Goal: Task Accomplishment & Management: Manage account settings

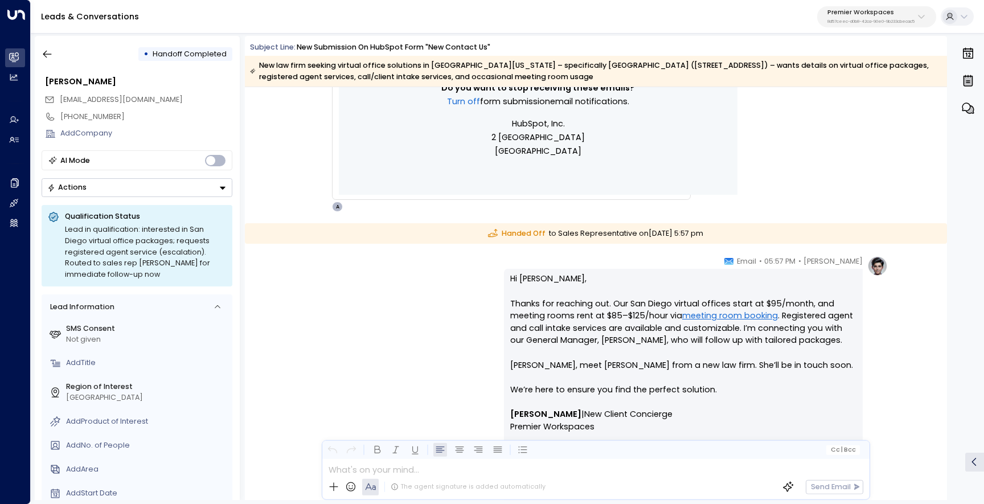
scroll to position [812, 0]
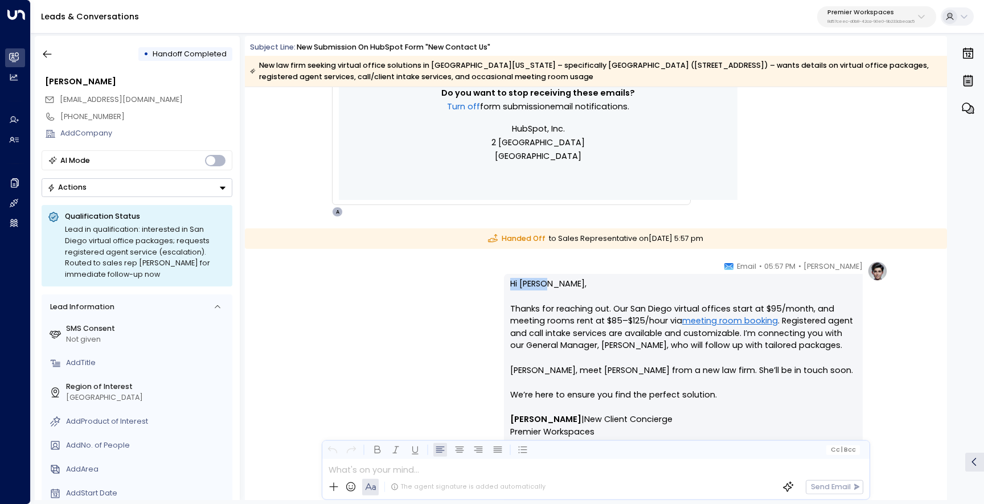
drag, startPoint x: 550, startPoint y: 287, endPoint x: 502, endPoint y: 286, distance: 47.8
click at [502, 286] on div "Ava Blake • 05:57 PM • Email Hi Cesar, Thanks for reaching out. Our San Diego v…" at bounding box center [596, 422] width 584 height 323
copy p "Hi Cesar,"
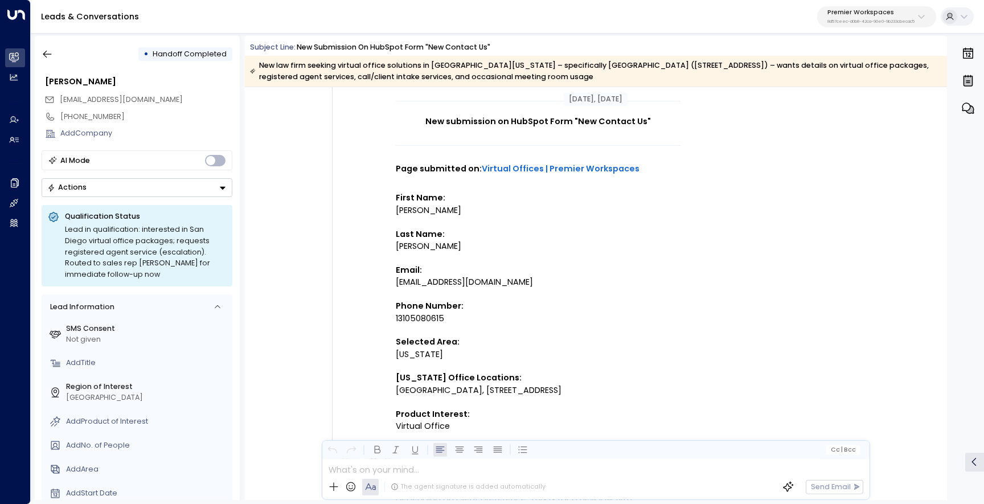
scroll to position [145, 0]
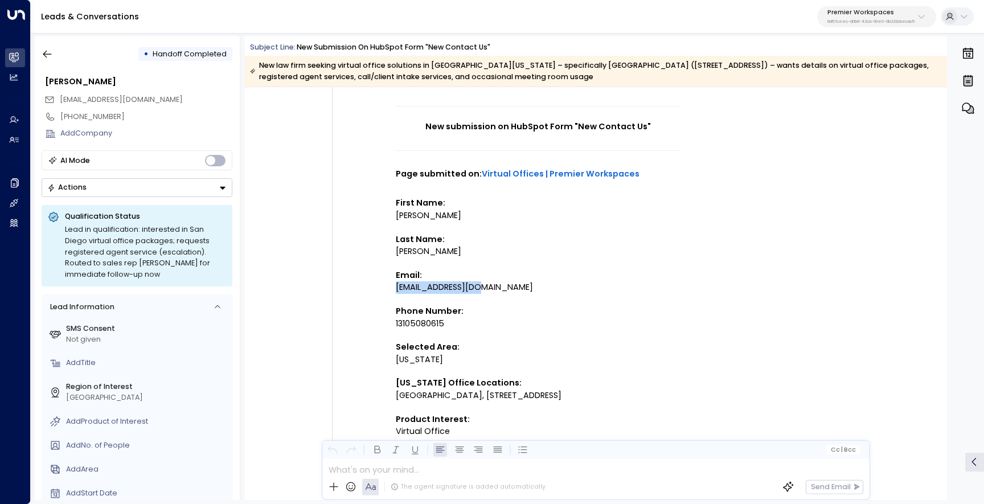
drag, startPoint x: 490, startPoint y: 288, endPoint x: 396, endPoint y: 290, distance: 94.0
click at [396, 290] on div "dulantoc@gmail.com" at bounding box center [538, 287] width 285 height 13
copy div "dulantoc@gmail.com"
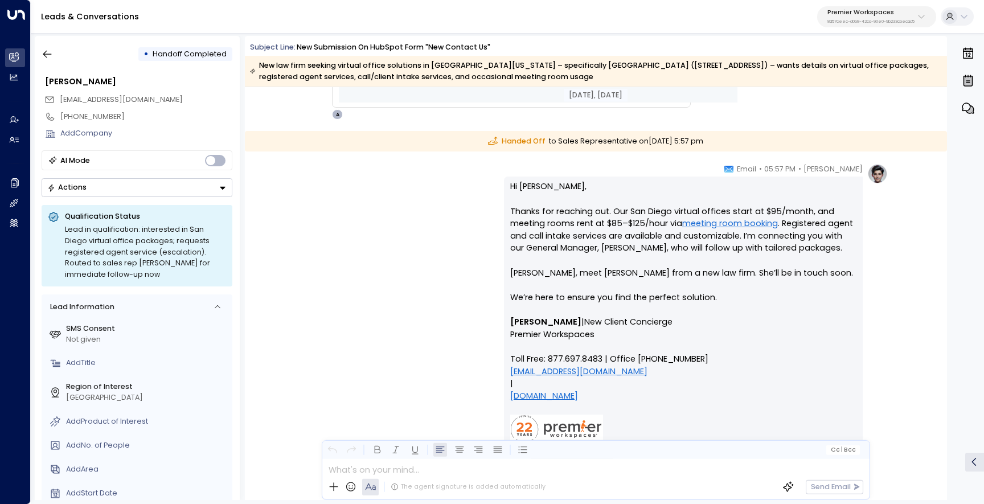
scroll to position [997, 0]
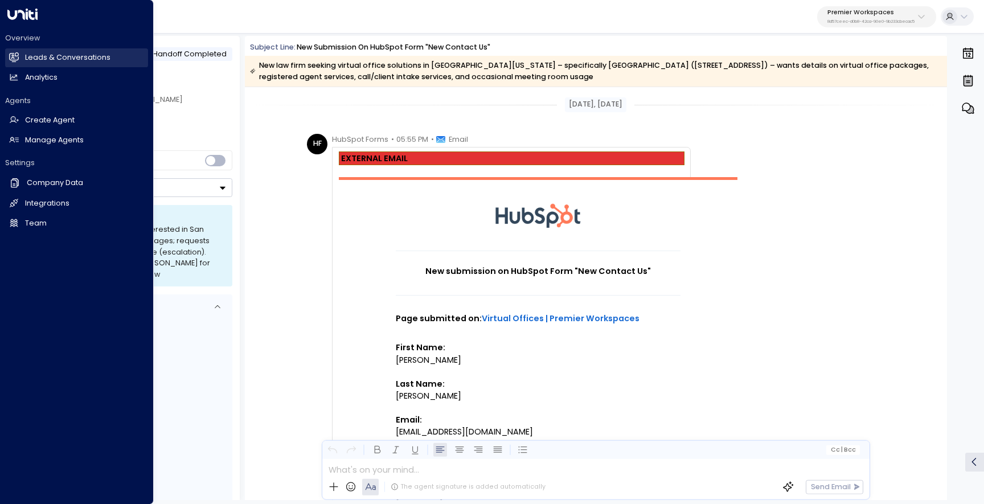
click at [48, 63] on h2 "Leads & Conversations" at bounding box center [67, 57] width 85 height 11
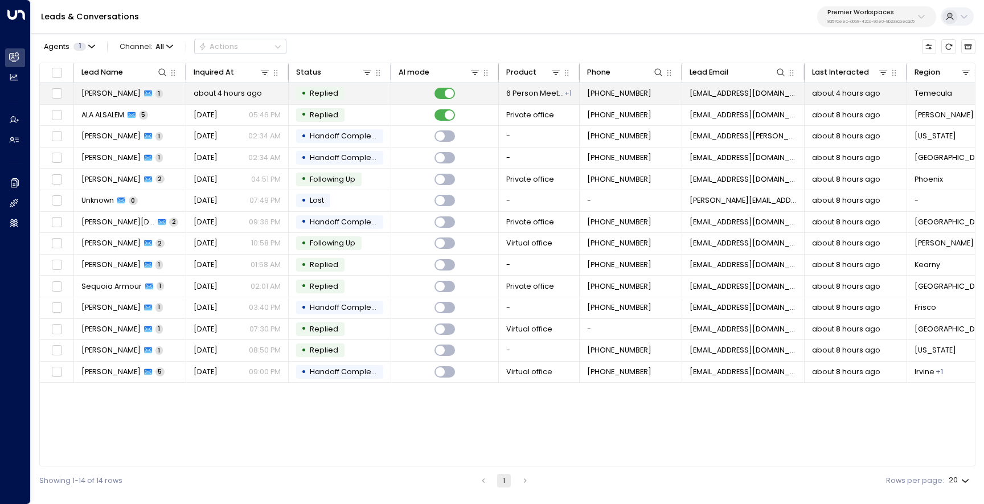
click at [126, 95] on span "Cheri Childress" at bounding box center [110, 93] width 59 height 10
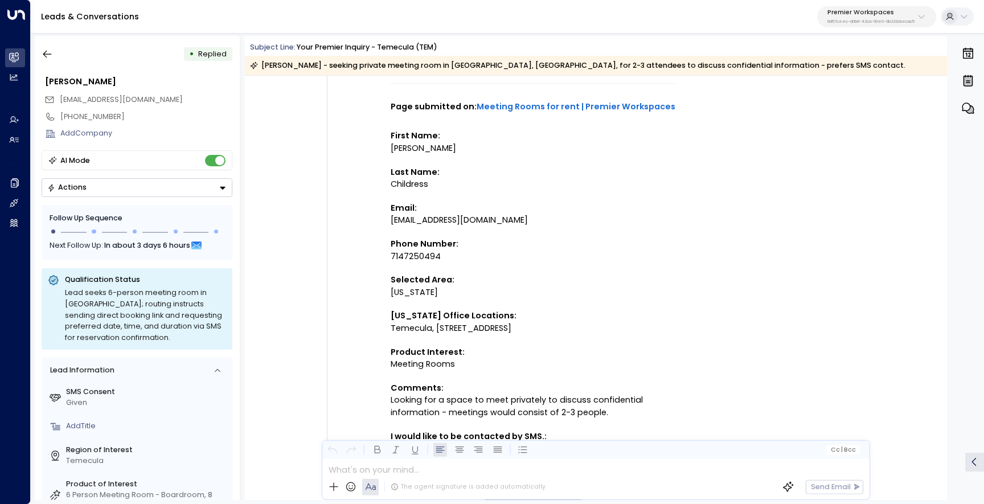
scroll to position [199, 0]
click at [52, 58] on icon "button" at bounding box center [47, 53] width 11 height 11
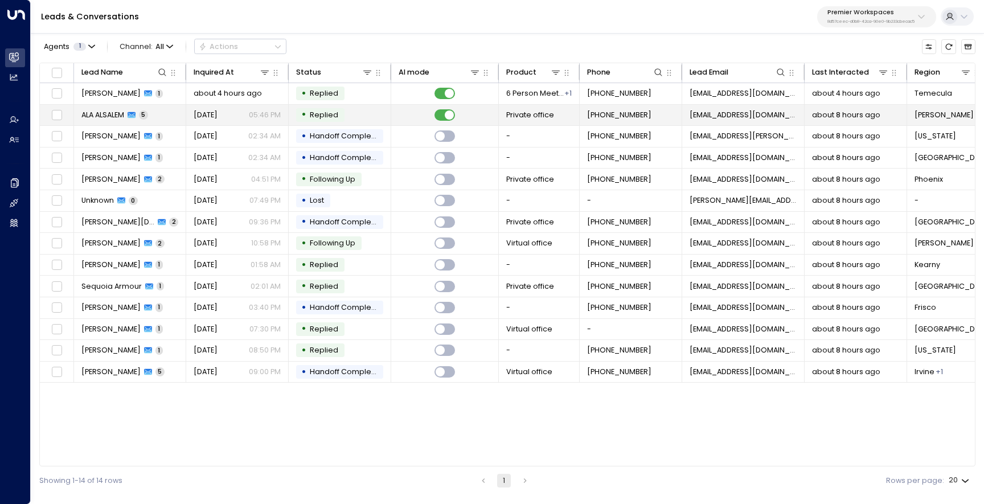
click at [103, 114] on span "ALA ALSALEM" at bounding box center [102, 115] width 43 height 10
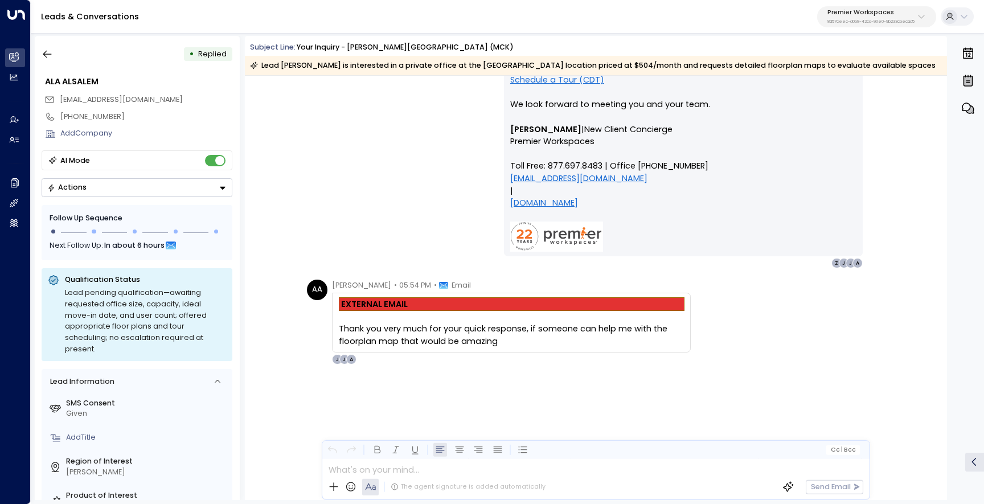
scroll to position [1260, 0]
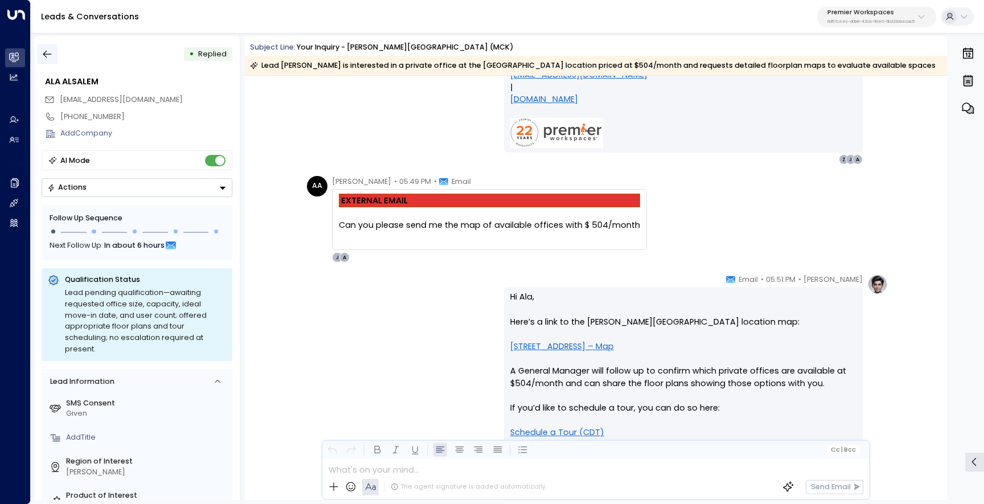
click at [51, 56] on icon "button" at bounding box center [47, 53] width 11 height 11
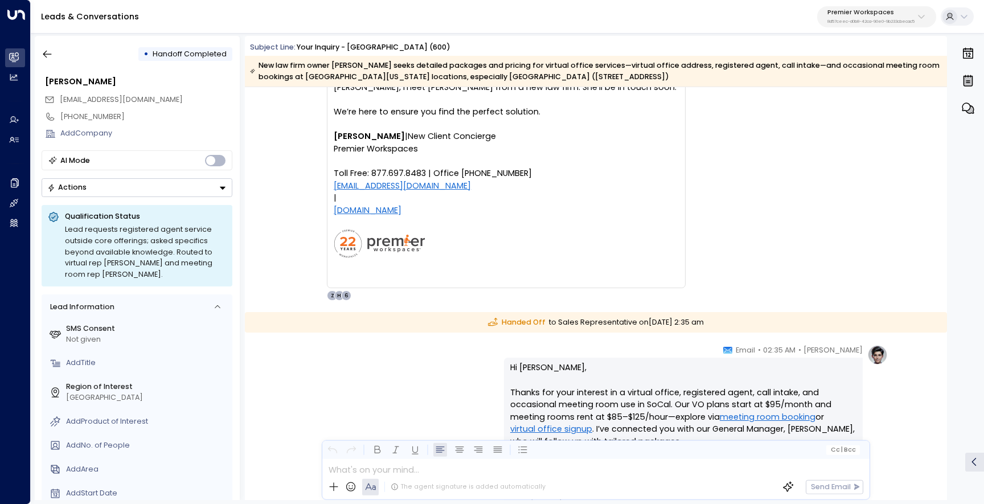
scroll to position [158, 0]
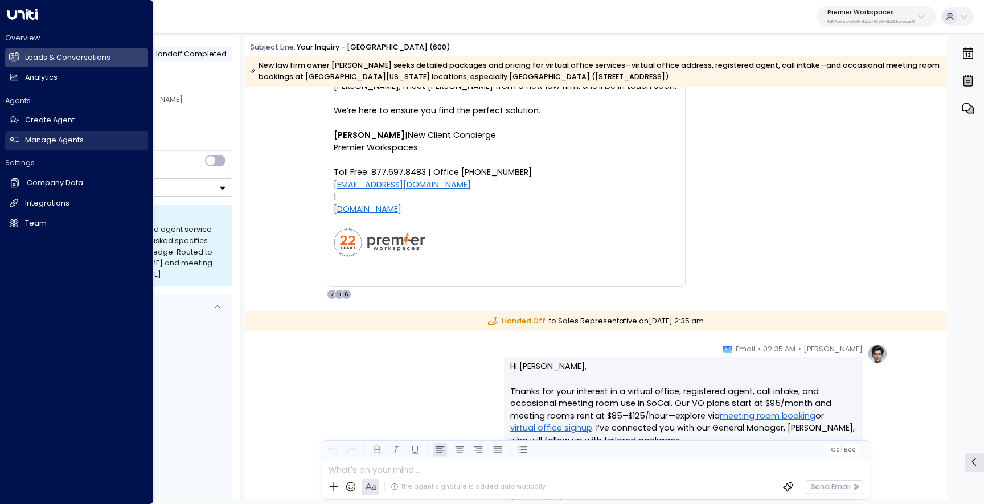
click at [21, 141] on link "Manage Agents Manage Agents" at bounding box center [76, 140] width 143 height 19
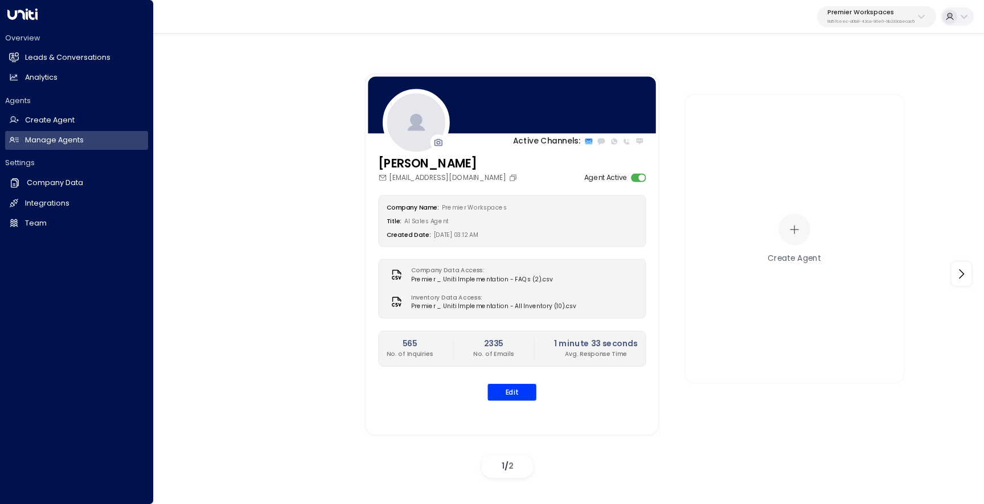
click at [3, 50] on div "Overview Leads & Conversations Leads & Conversations Analytics Analytics Agents…" at bounding box center [77, 252] width 154 height 504
click at [34, 55] on h2 "Leads & Conversations" at bounding box center [67, 57] width 85 height 11
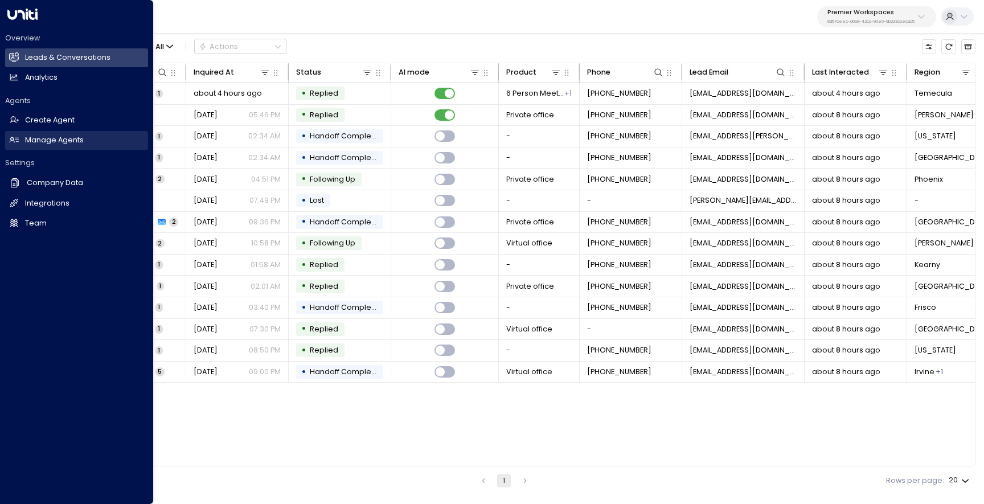
click at [55, 138] on h2 "Manage Agents" at bounding box center [54, 140] width 59 height 11
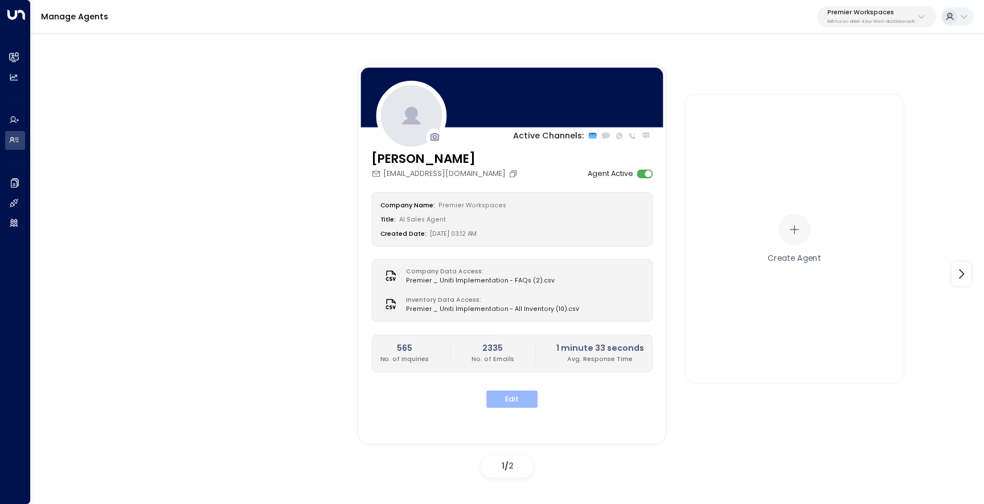
click at [516, 394] on button "Edit" at bounding box center [511, 400] width 51 height 18
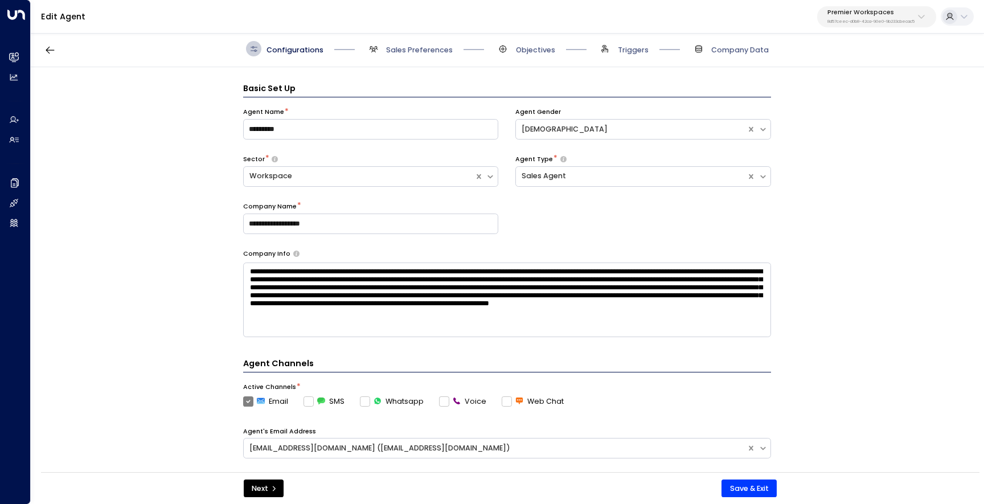
click at [429, 56] on span "Sales Preferences" at bounding box center [409, 48] width 87 height 15
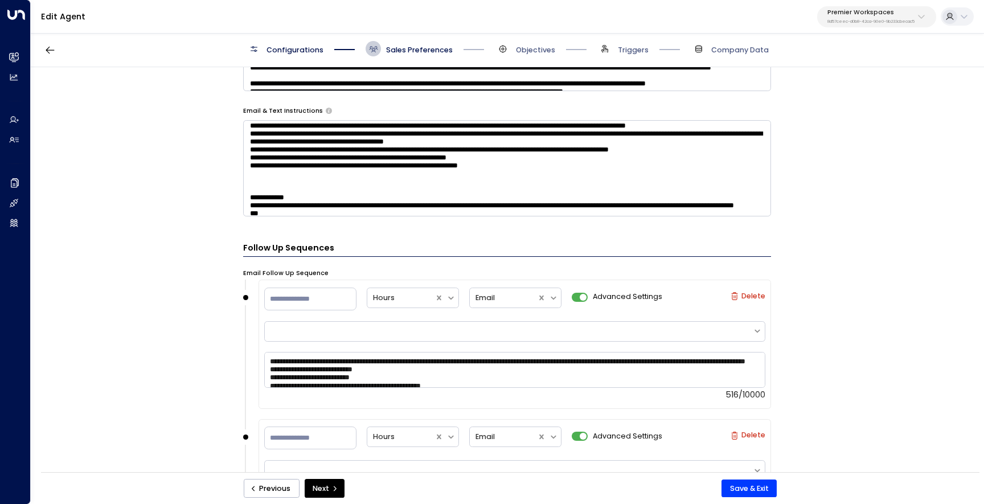
scroll to position [173, 0]
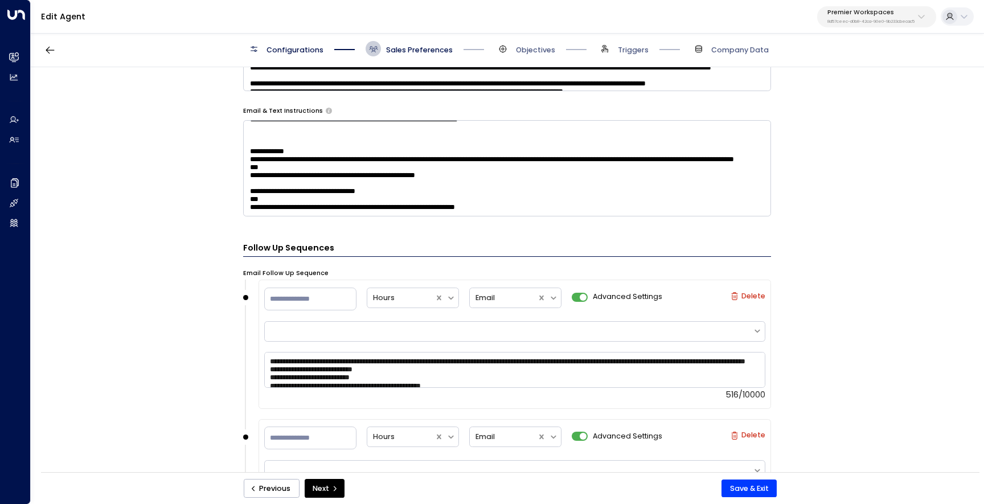
click at [507, 39] on div "Configurations Sales Preferences Objectives Triggers Company Data" at bounding box center [507, 49] width 953 height 36
click at [507, 50] on span at bounding box center [502, 48] width 15 height 15
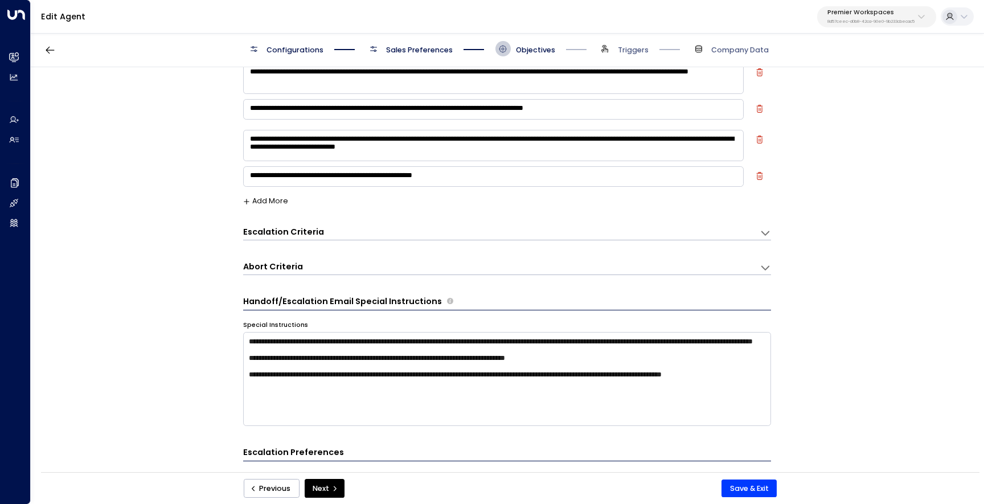
scroll to position [0, 0]
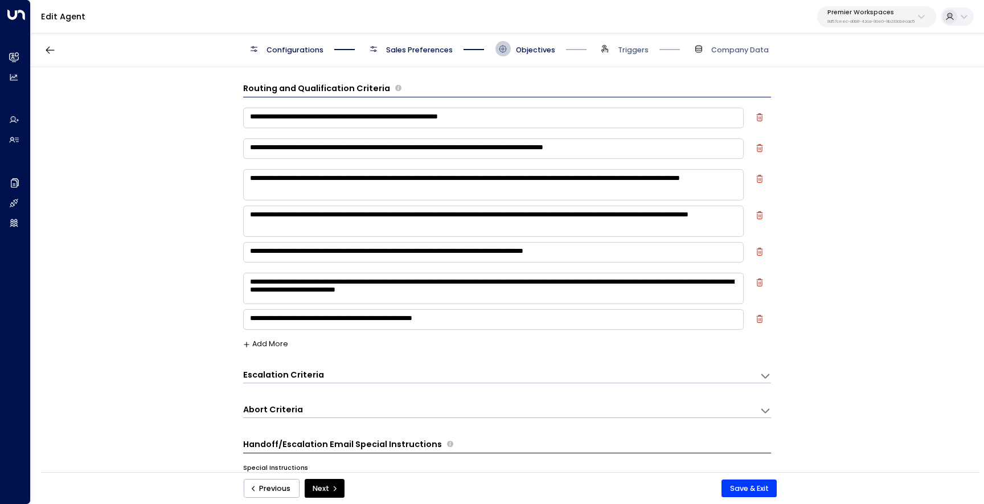
click at [617, 49] on span "Triggers" at bounding box center [622, 48] width 51 height 15
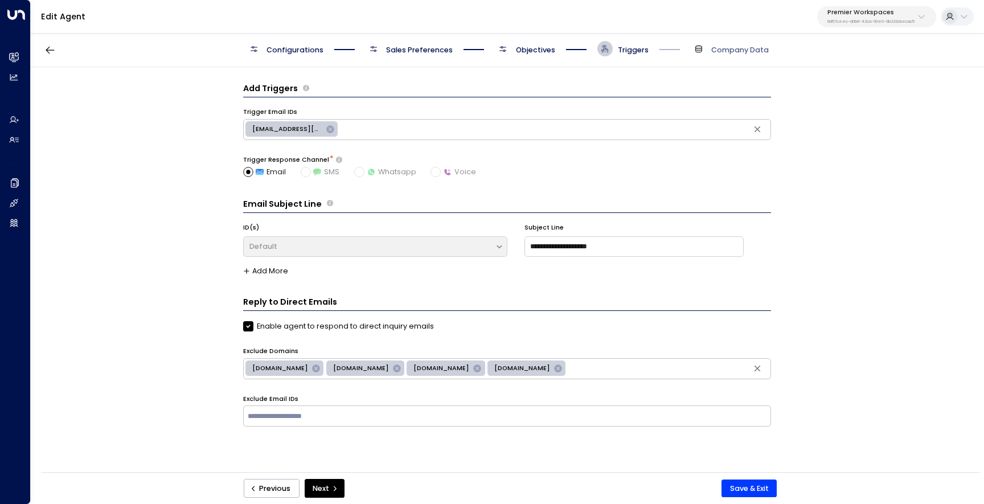
click at [292, 133] on span "[EMAIL_ADDRESS][DOMAIN_NAME]" at bounding box center [287, 129] width 84 height 9
click at [307, 132] on span "[EMAIL_ADDRESS][DOMAIN_NAME]" at bounding box center [287, 129] width 84 height 9
click at [359, 133] on input "text" at bounding box center [555, 129] width 428 height 16
click at [207, 143] on div "**********" at bounding box center [507, 273] width 952 height 412
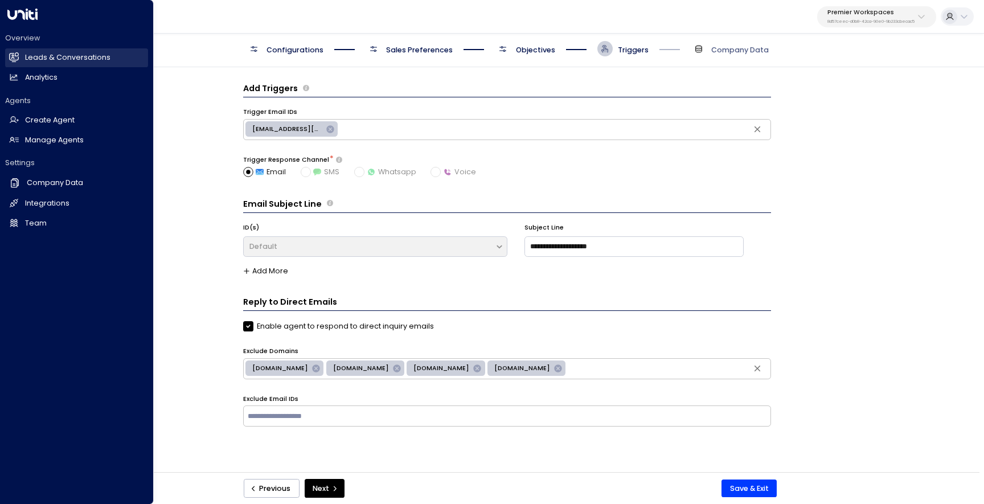
click at [21, 64] on link "Leads & Conversations Leads & Conversations" at bounding box center [76, 57] width 143 height 19
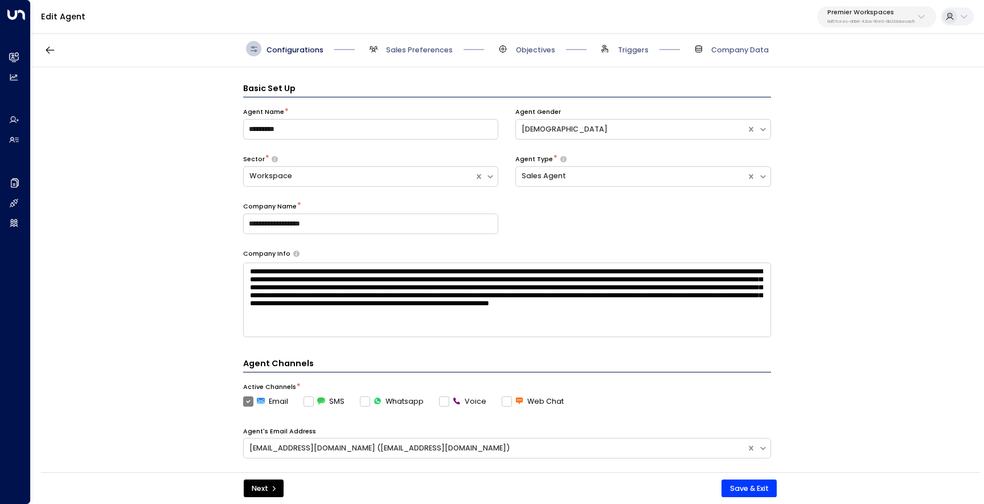
click at [626, 43] on span "Triggers" at bounding box center [622, 48] width 51 height 15
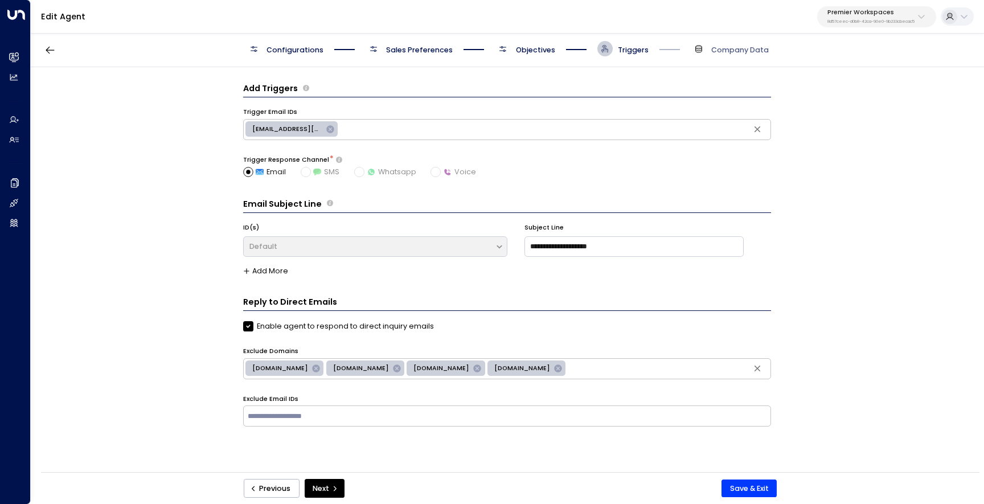
click at [371, 130] on input "text" at bounding box center [555, 129] width 428 height 16
paste input "**********"
type input "**********"
click at [330, 132] on icon at bounding box center [329, 128] width 7 height 7
click at [337, 132] on input "text" at bounding box center [506, 129] width 523 height 16
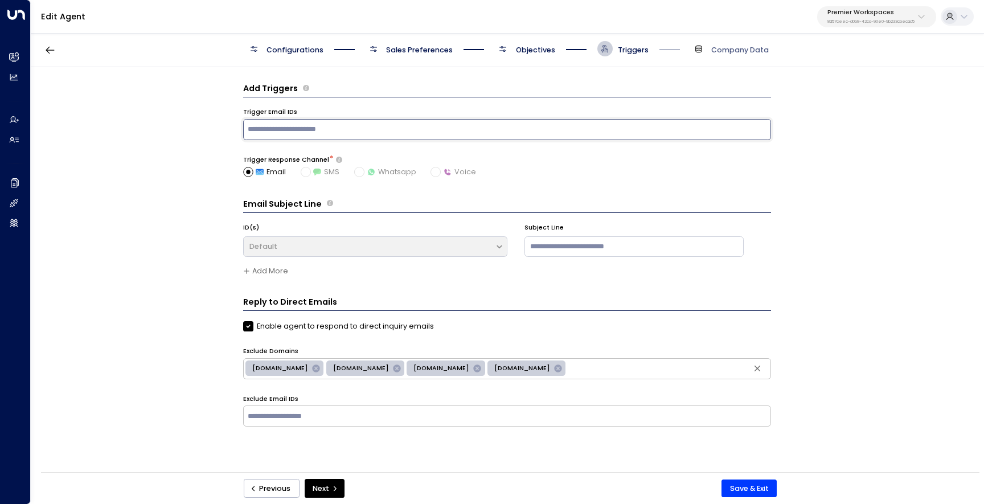
paste input "**********"
type input "**********"
click at [171, 151] on div "**********" at bounding box center [507, 273] width 952 height 412
click at [761, 485] on button "Save & Exit" at bounding box center [749, 489] width 55 height 18
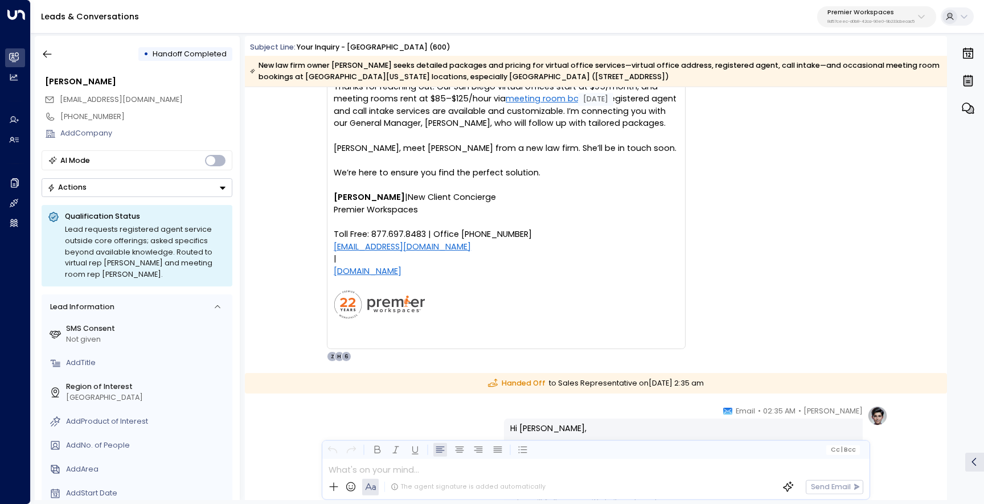
scroll to position [98, 0]
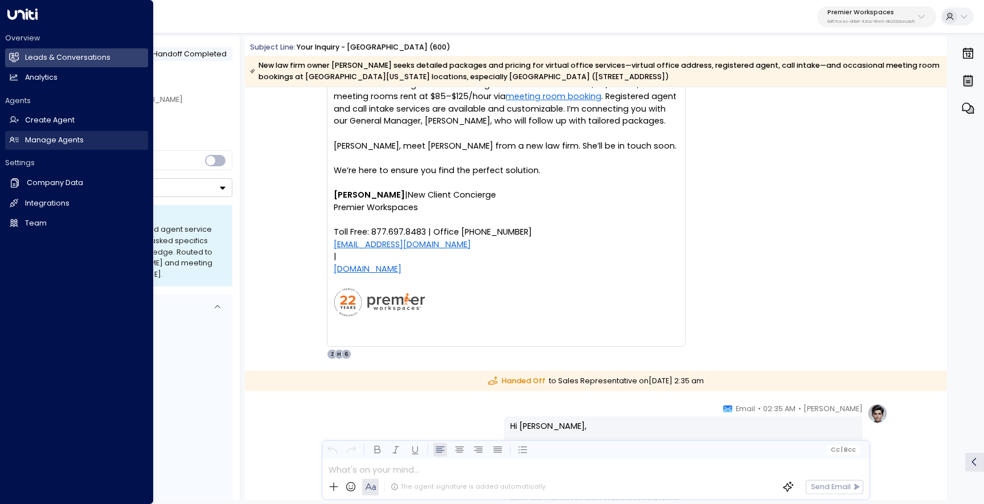
click at [20, 137] on link "Manage Agents Manage Agents" at bounding box center [76, 140] width 143 height 19
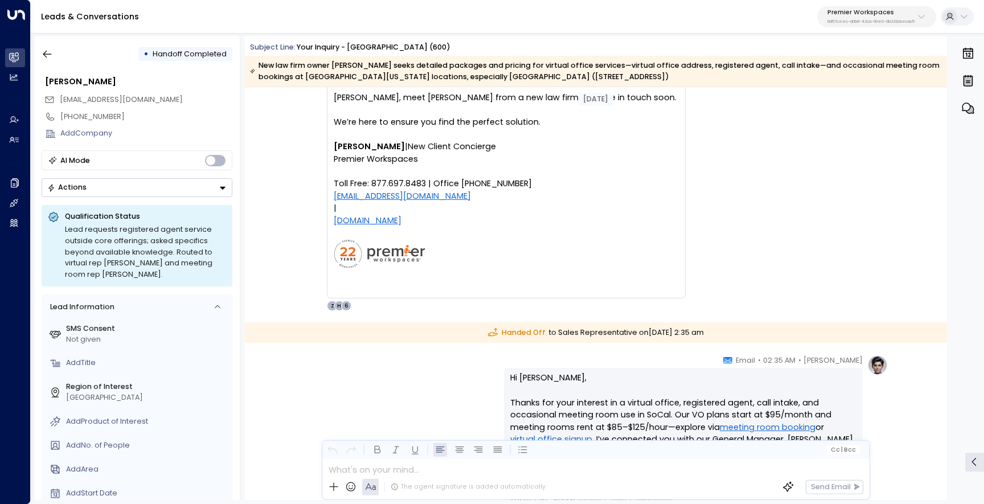
scroll to position [105, 0]
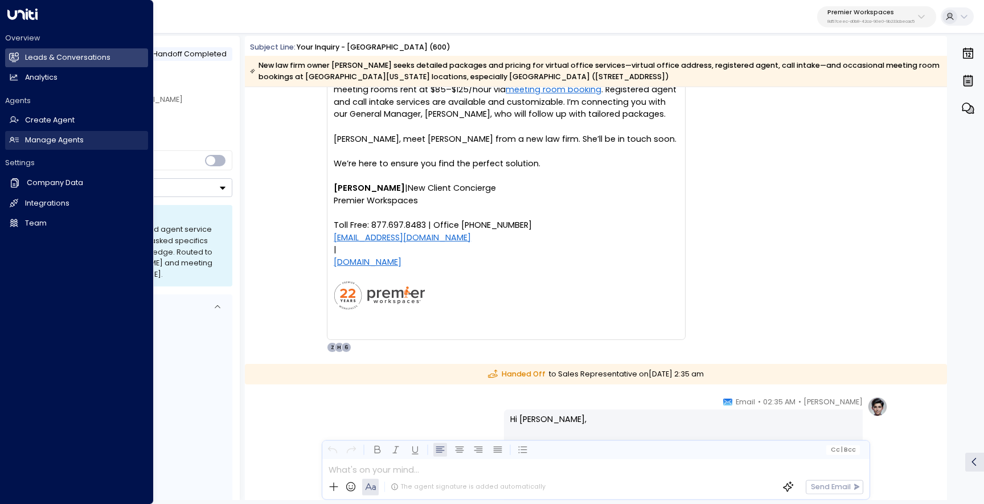
click at [50, 145] on h2 "Manage Agents" at bounding box center [54, 140] width 59 height 11
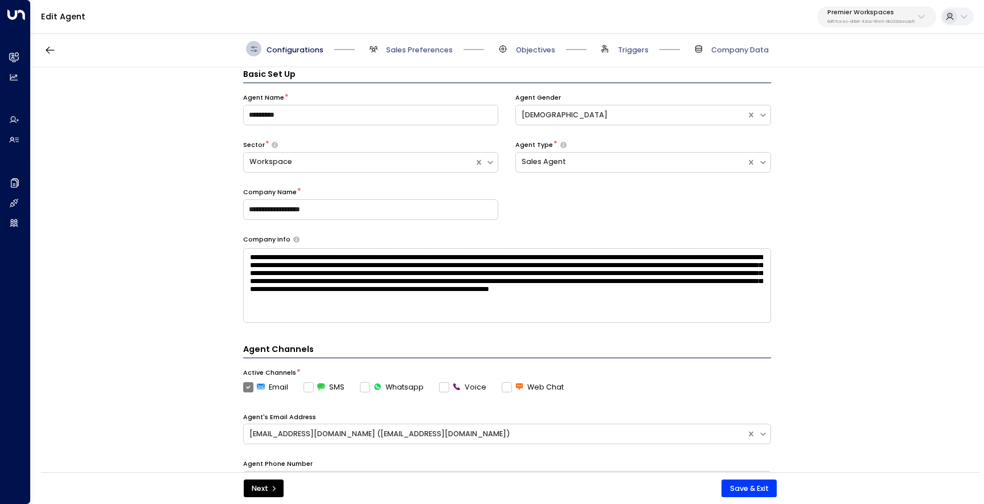
scroll to position [15, 0]
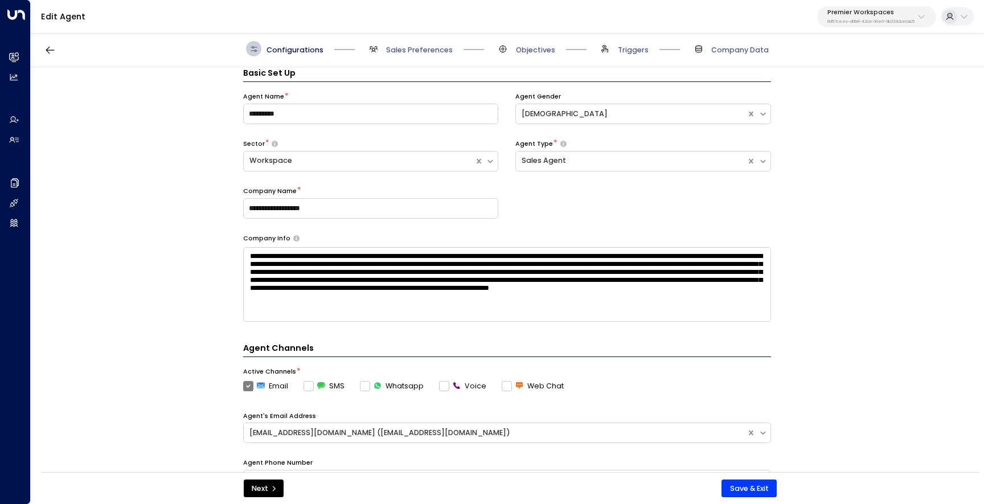
click at [616, 47] on span "Triggers" at bounding box center [622, 48] width 51 height 15
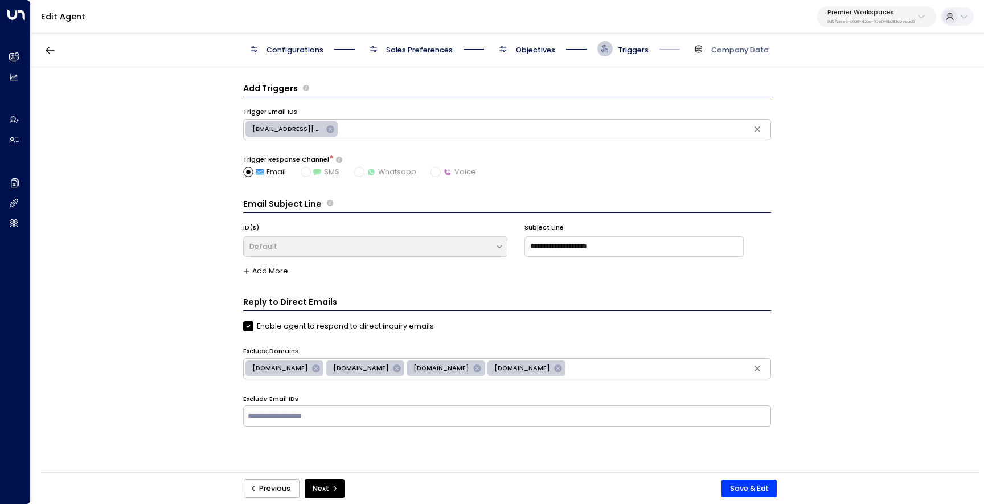
click at [333, 126] on icon at bounding box center [330, 129] width 9 height 9
click at [333, 126] on input "text" at bounding box center [506, 129] width 523 height 16
click at [184, 132] on div "Add Triggers Trigger Email IDs ​ Trigger Response Channel * Email SMS Whatsapp …" at bounding box center [507, 273] width 952 height 412
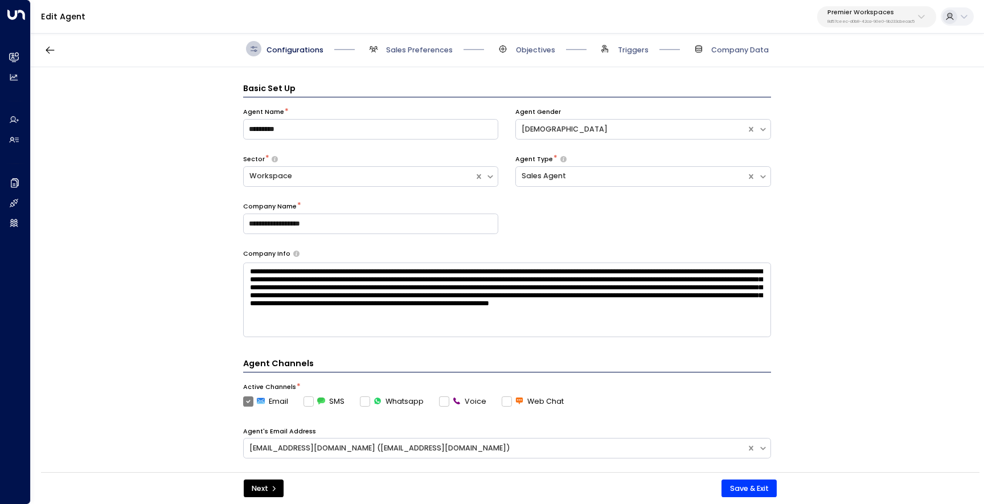
scroll to position [15, 0]
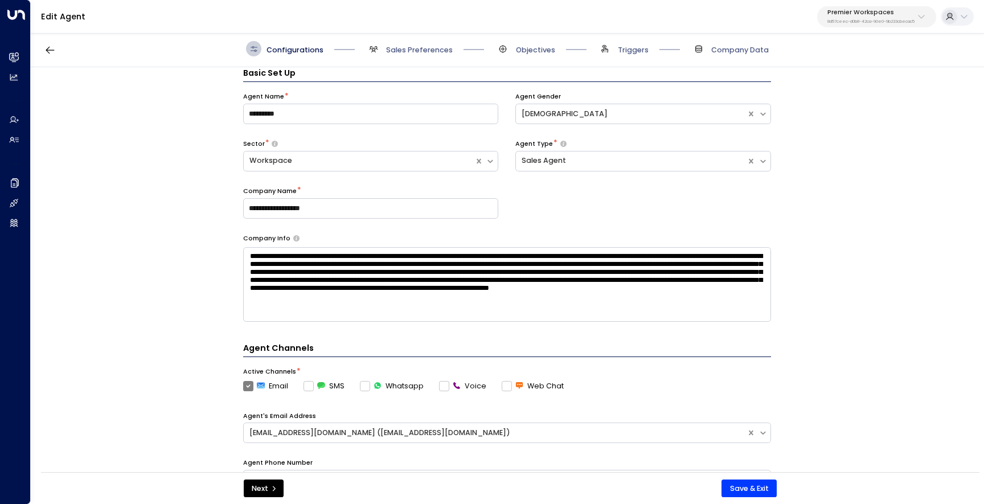
click at [615, 48] on span "Triggers" at bounding box center [622, 48] width 51 height 15
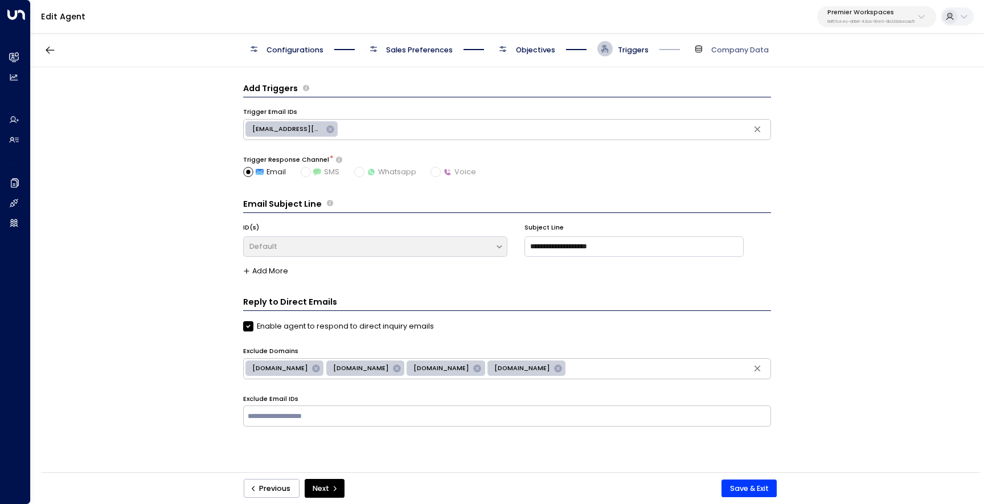
scroll to position [0, 0]
click at [330, 128] on icon at bounding box center [330, 129] width 9 height 9
click at [330, 128] on input "text" at bounding box center [506, 129] width 523 height 16
paste input "**********"
type input "**********"
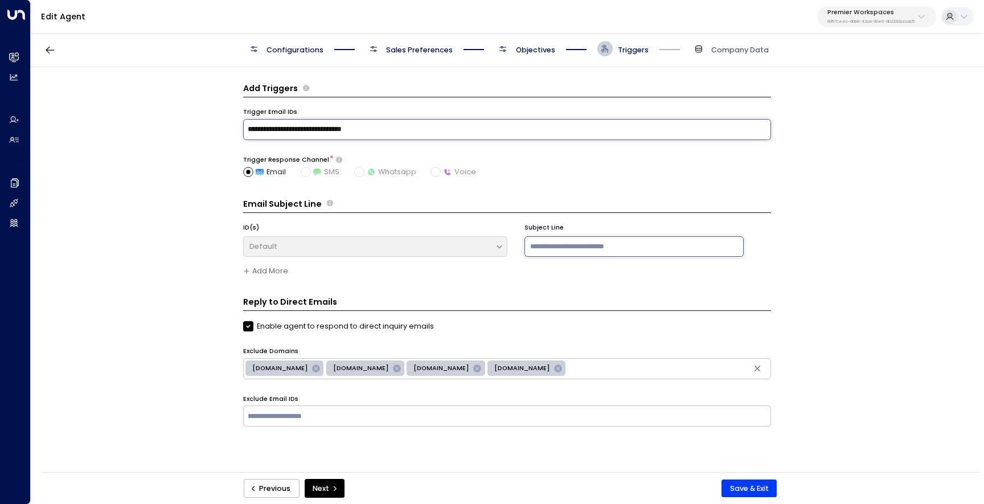
click at [577, 243] on input at bounding box center [634, 246] width 220 height 21
type input "*"
type input "**********"
click at [887, 419] on div "**********" at bounding box center [507, 273] width 952 height 412
click at [751, 479] on div "Previous Next Save & Exit" at bounding box center [510, 488] width 564 height 19
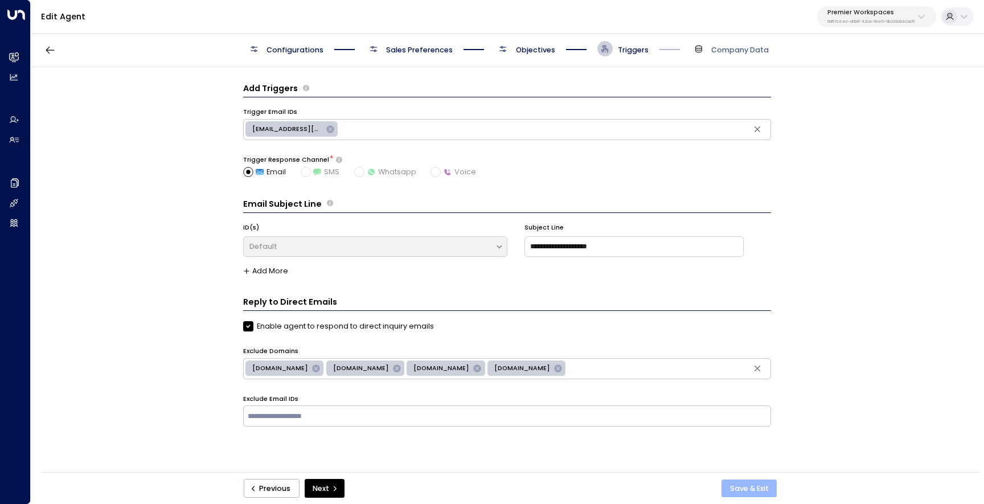
click at [751, 481] on button "Save & Exit" at bounding box center [749, 489] width 55 height 18
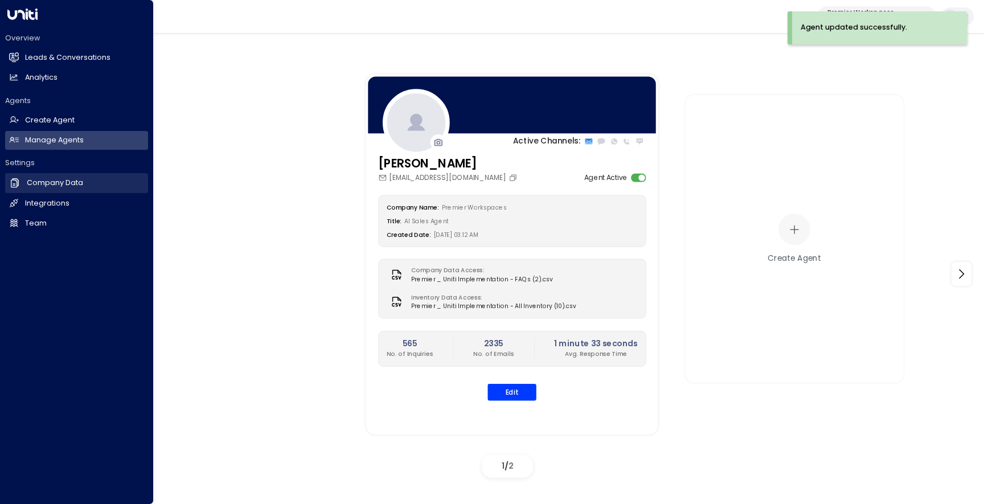
click at [58, 185] on h2 "Company Data" at bounding box center [55, 183] width 56 height 11
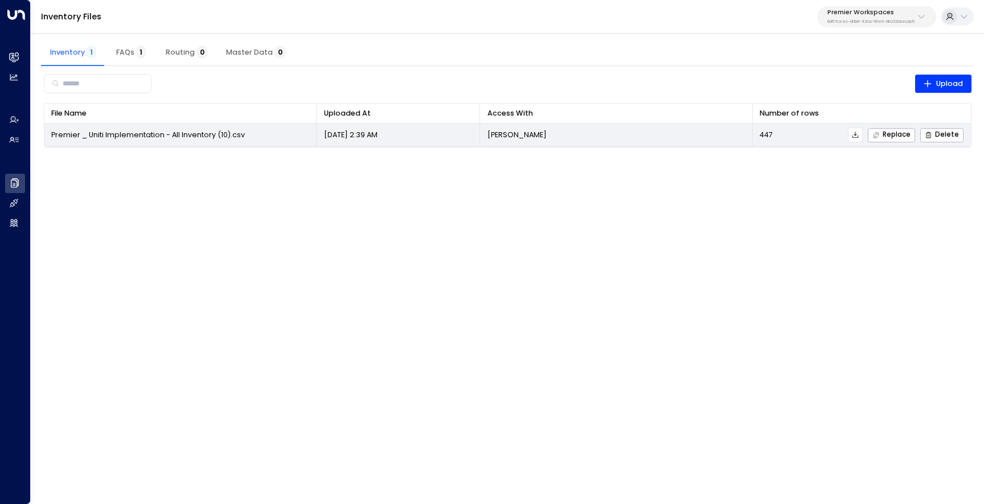
click at [859, 132] on icon at bounding box center [855, 135] width 8 height 8
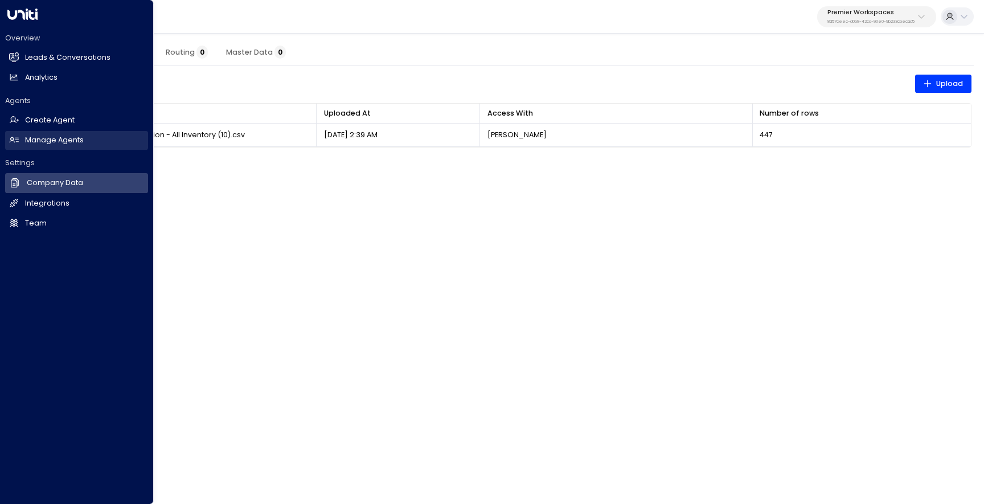
click at [28, 137] on h2 "Manage Agents" at bounding box center [54, 140] width 59 height 11
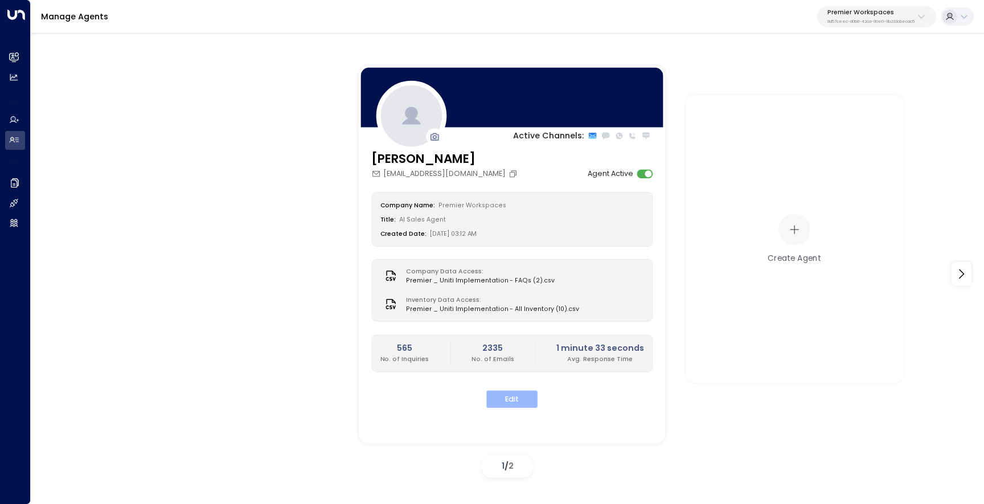
click at [495, 399] on button "Edit" at bounding box center [511, 400] width 51 height 18
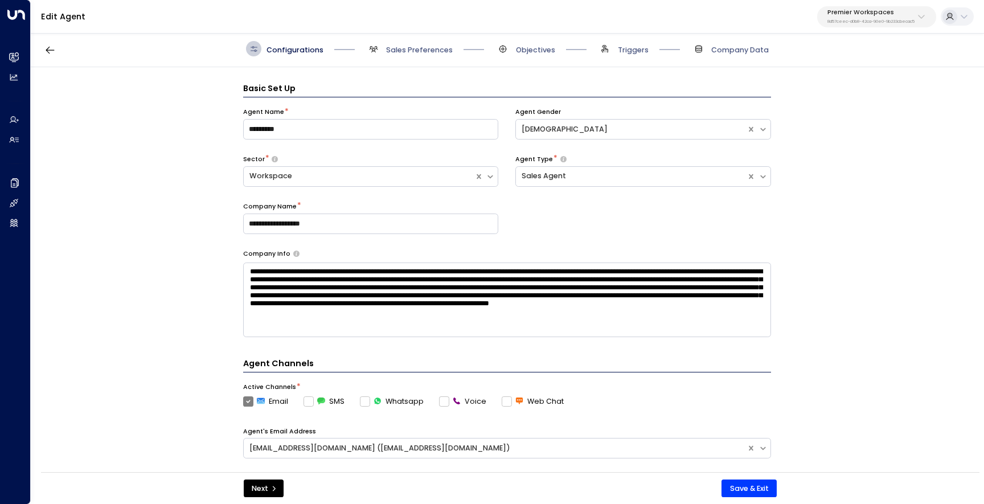
scroll to position [15, 0]
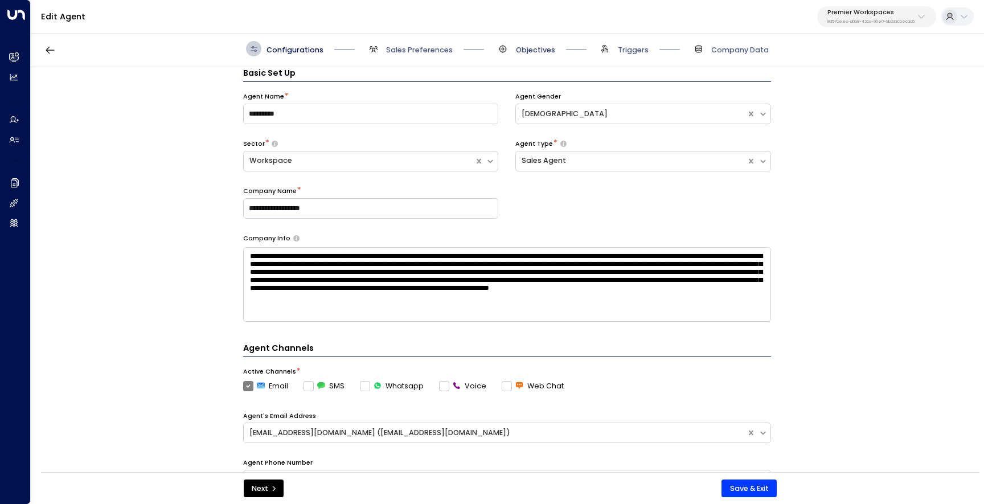
click at [530, 48] on span "Objectives" at bounding box center [535, 50] width 39 height 10
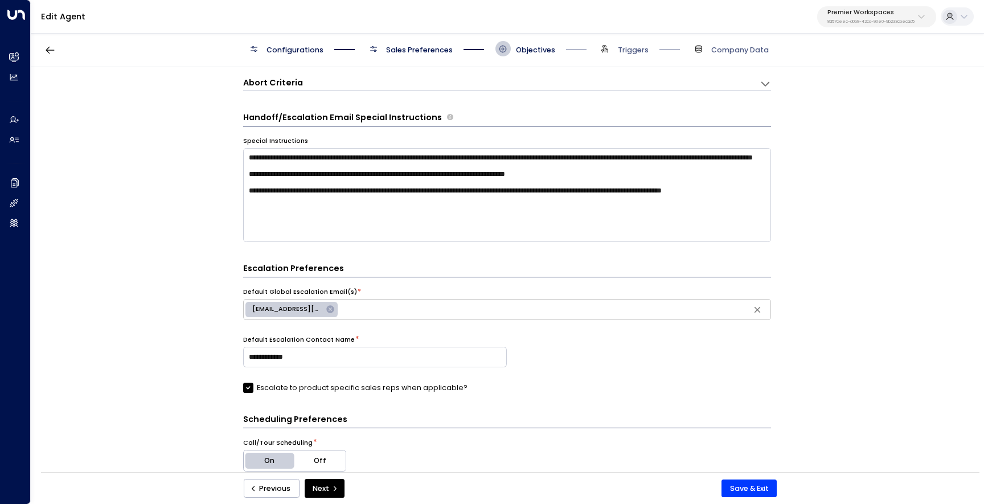
scroll to position [0, 0]
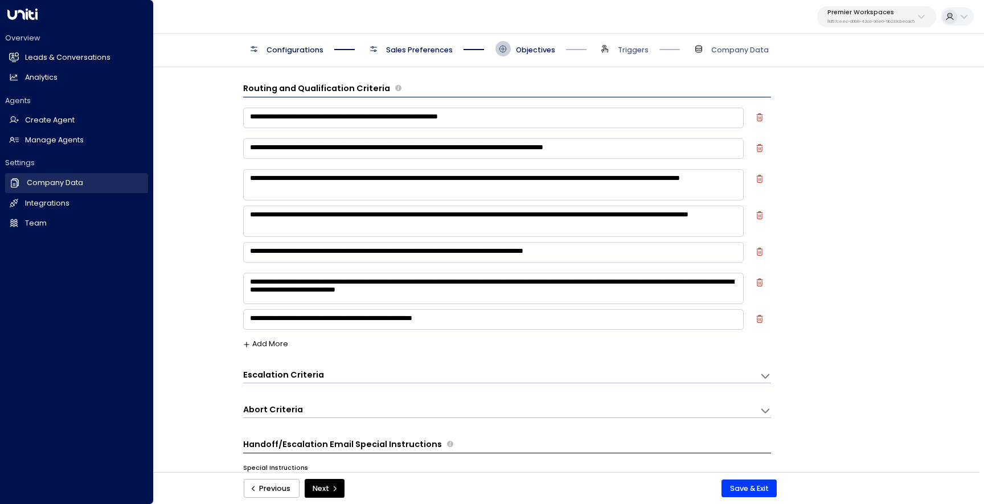
click at [57, 185] on h2 "Company Data" at bounding box center [55, 183] width 56 height 11
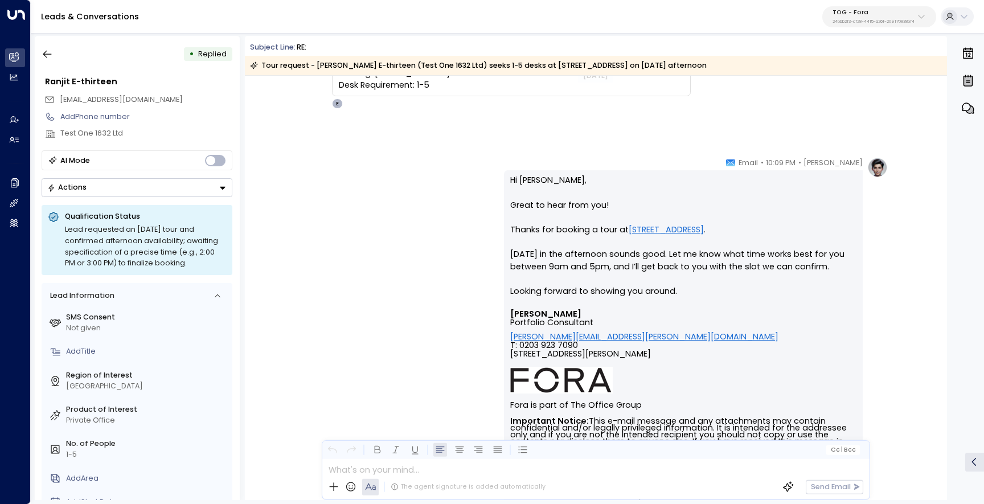
scroll to position [130, 0]
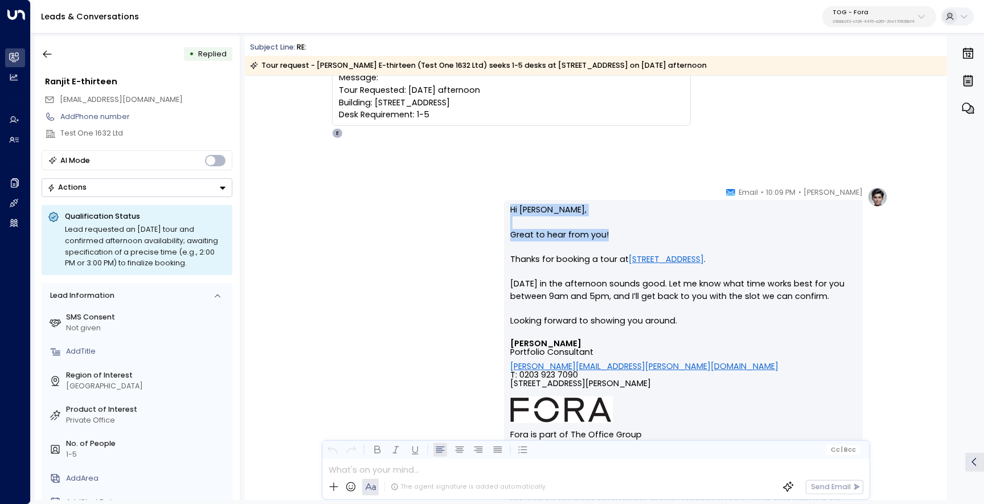
drag, startPoint x: 617, startPoint y: 231, endPoint x: 505, endPoint y: 211, distance: 114.0
click at [505, 211] on div "Hi [PERSON_NAME], Great to hear from you! Thanks for booking a tour at [STREET_…" at bounding box center [683, 396] width 359 height 392
copy p "Hi [PERSON_NAME], Great to hear from you!"
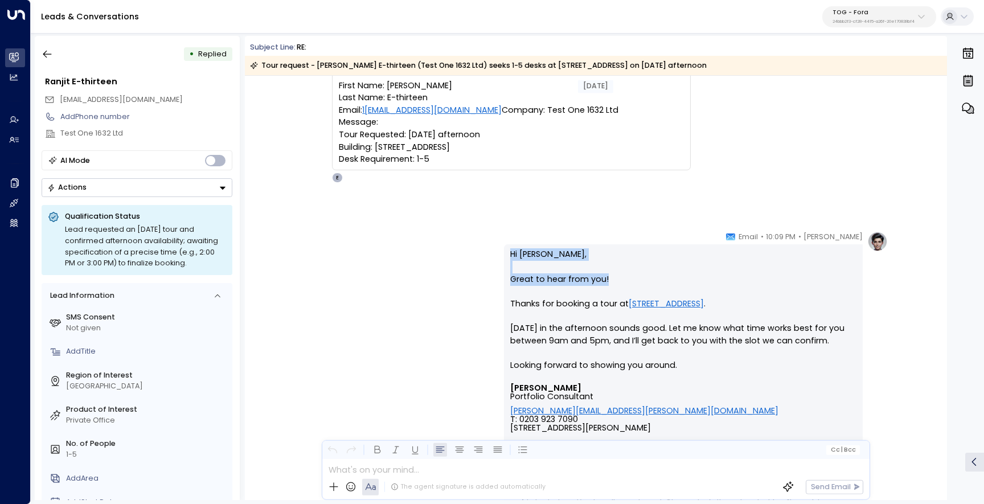
scroll to position [2, 0]
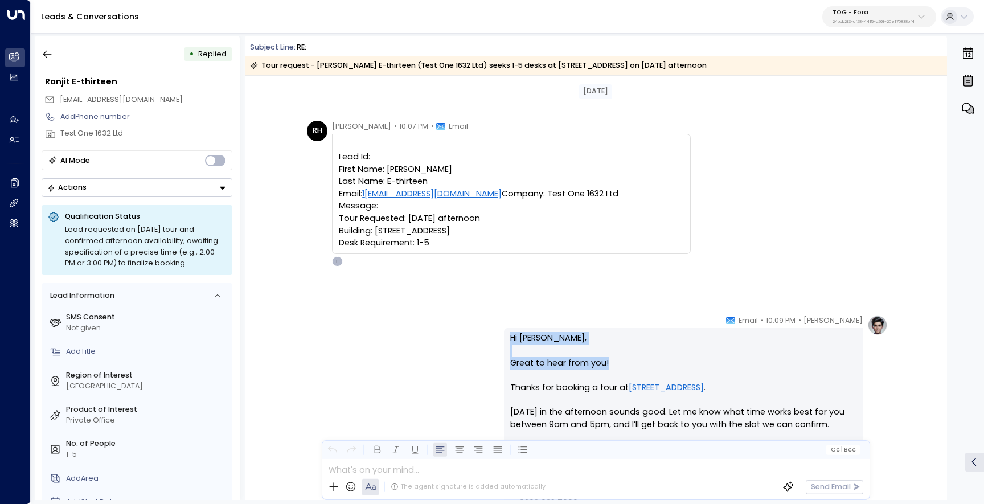
click at [973, 114] on icon "button" at bounding box center [968, 108] width 14 height 14
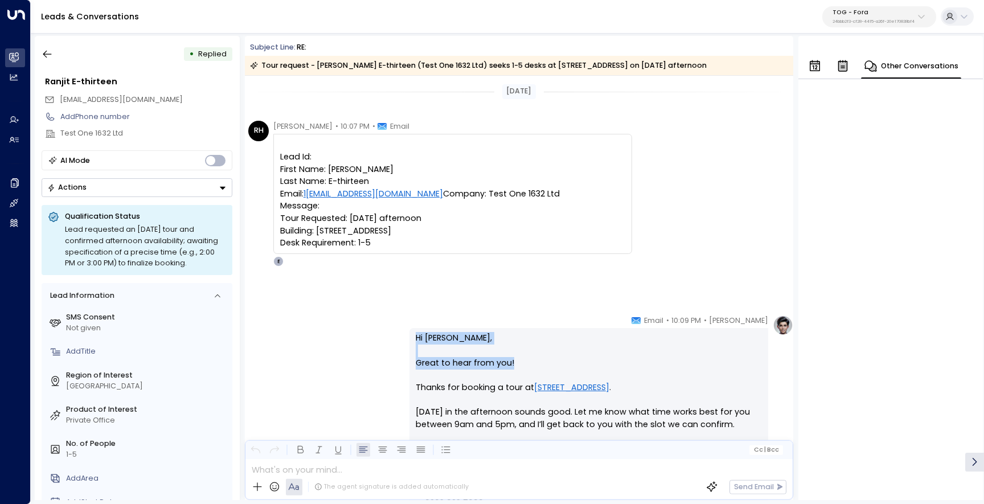
click at [911, 72] on p "Other Conversations" at bounding box center [919, 66] width 77 height 13
click at [974, 460] on icon at bounding box center [975, 462] width 5 height 8
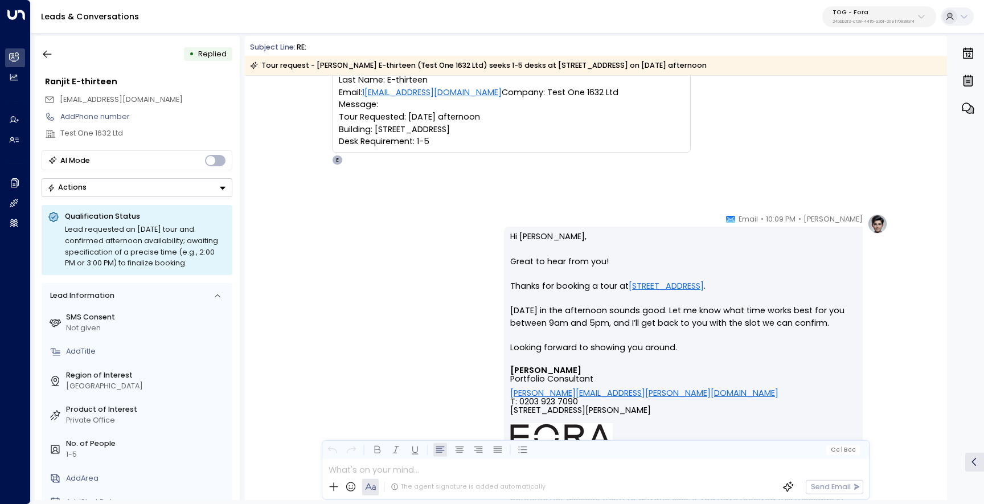
scroll to position [104, 0]
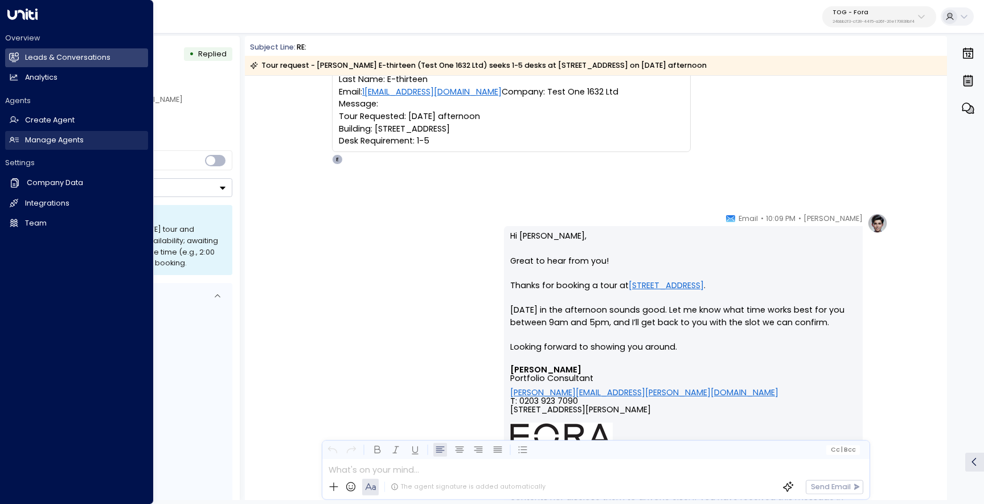
click at [39, 140] on h2 "Manage Agents" at bounding box center [54, 140] width 59 height 11
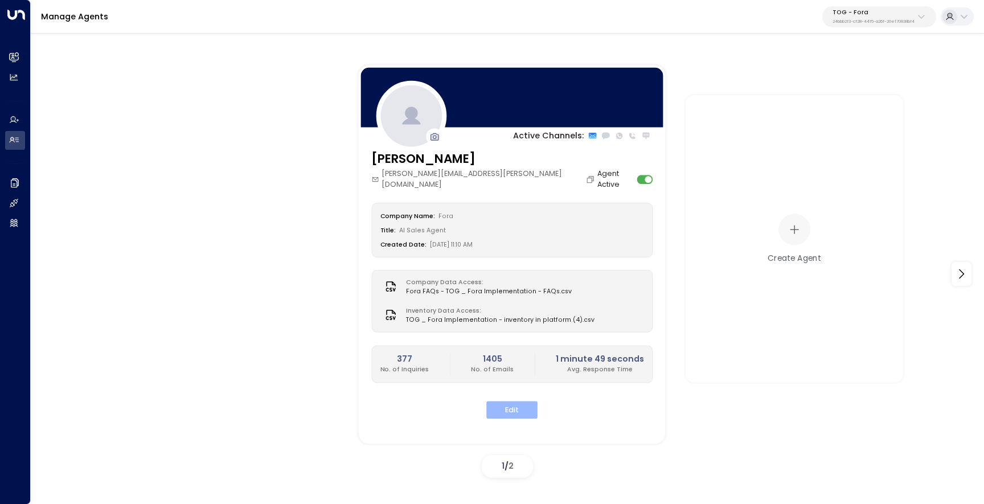
click at [518, 401] on button "Edit" at bounding box center [511, 410] width 51 height 18
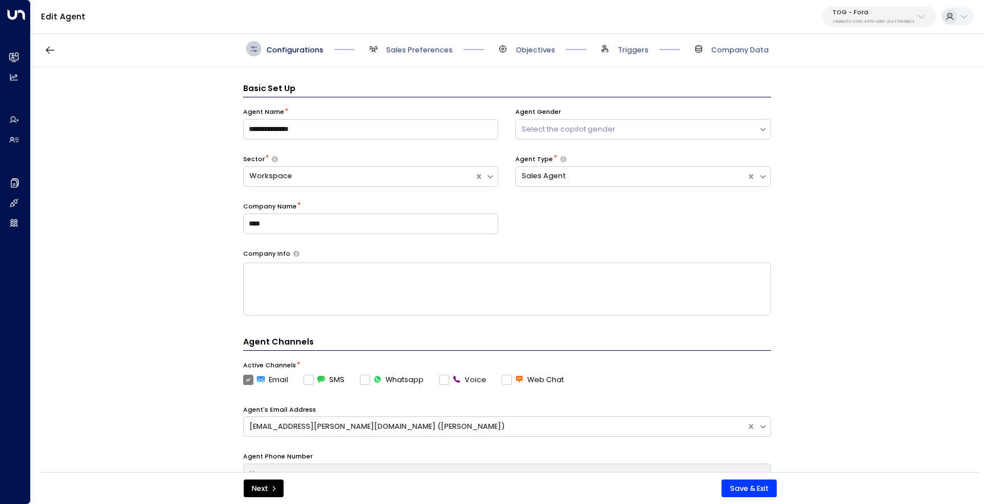
scroll to position [15, 0]
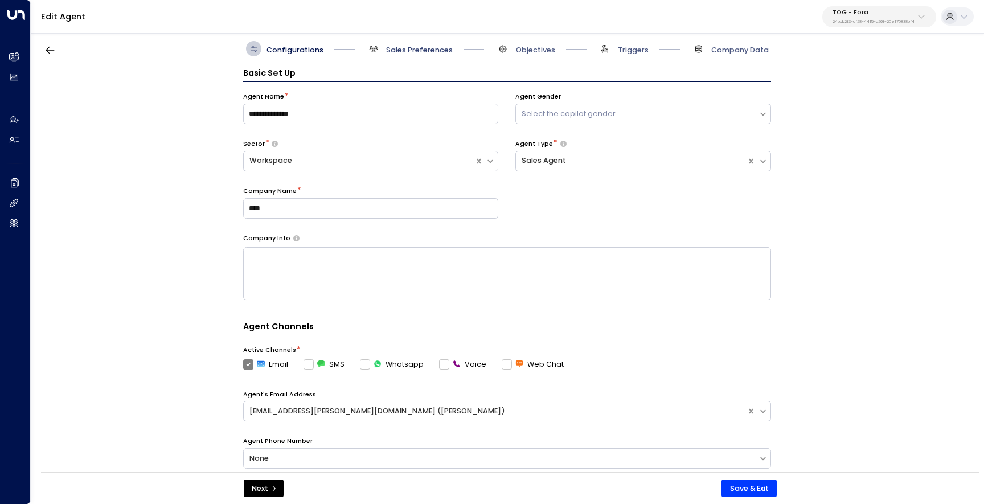
click at [404, 50] on span "Sales Preferences" at bounding box center [419, 50] width 67 height 10
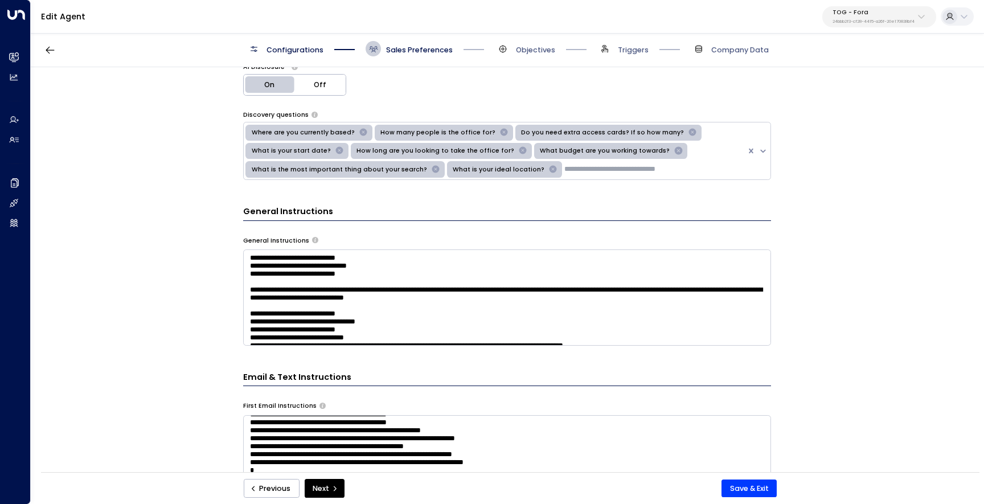
scroll to position [193, 0]
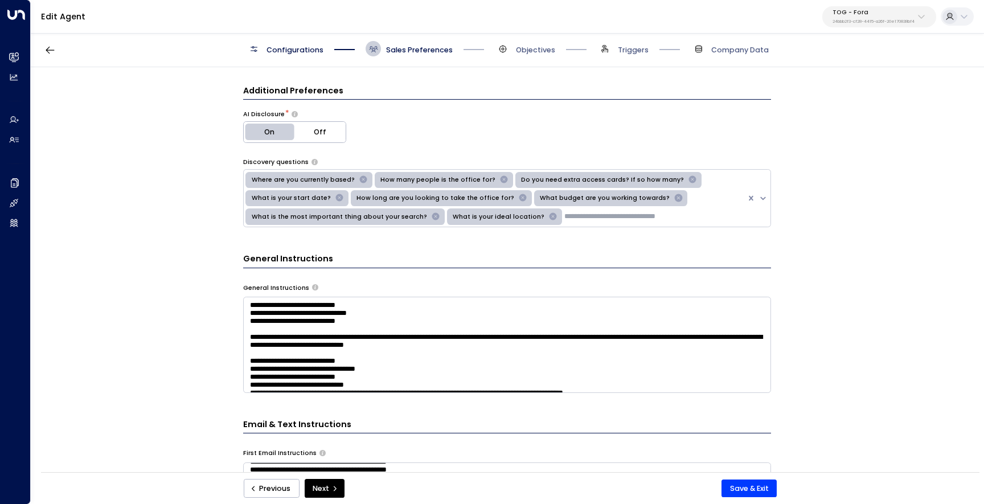
click at [317, 389] on textarea at bounding box center [507, 345] width 528 height 96
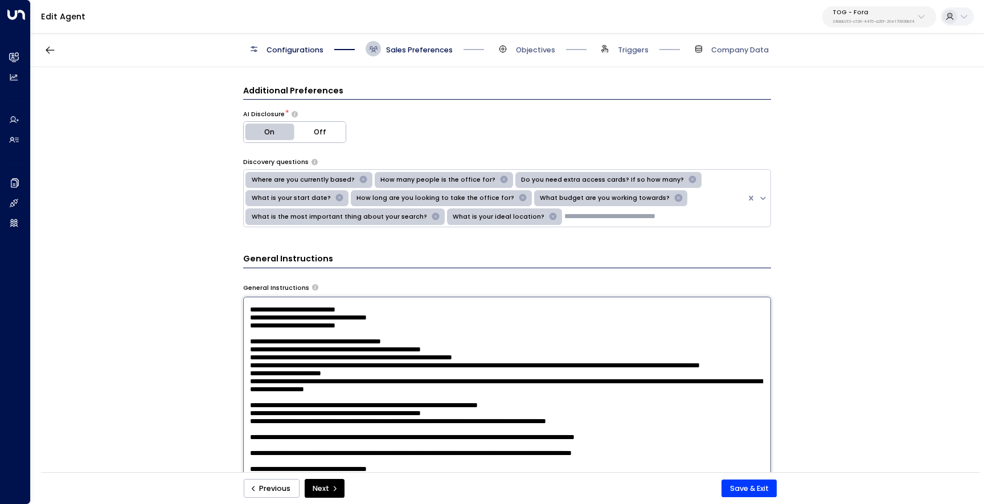
scroll to position [1204, 0]
click at [187, 368] on div "**********" at bounding box center [507, 273] width 952 height 412
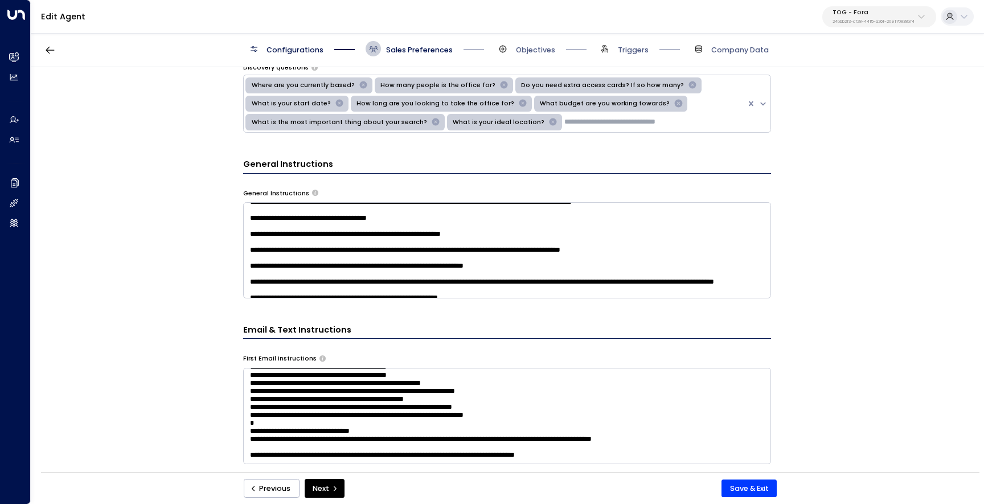
scroll to position [291, 0]
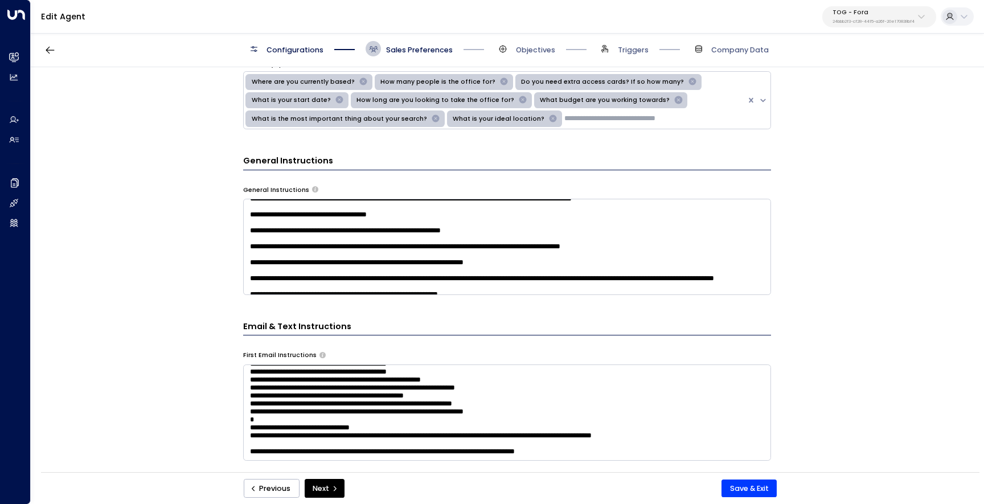
click at [282, 268] on textarea at bounding box center [507, 247] width 528 height 96
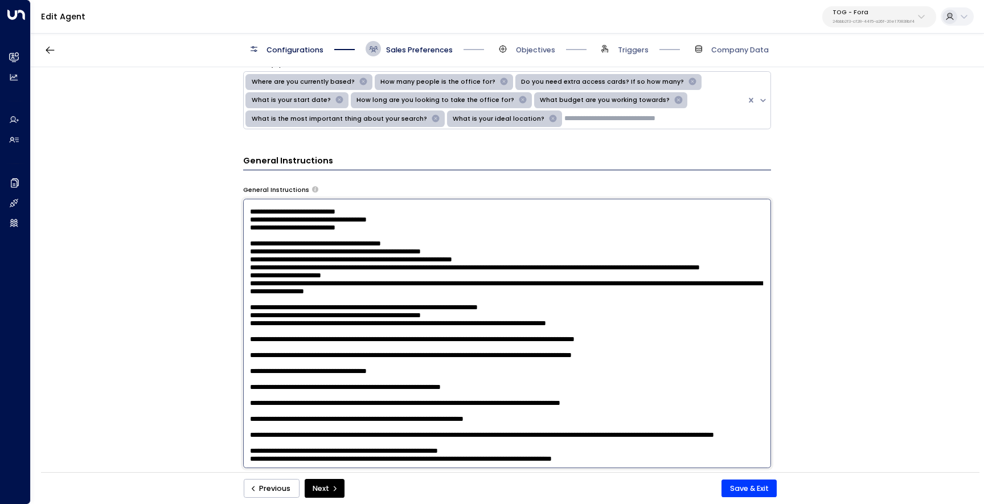
scroll to position [1558, 0]
click at [505, 335] on textarea at bounding box center [507, 333] width 528 height 269
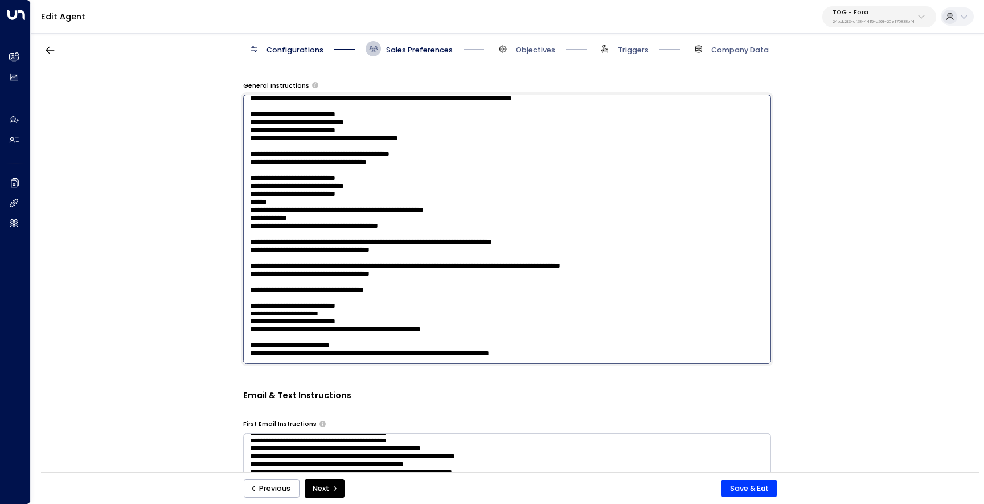
scroll to position [596, 0]
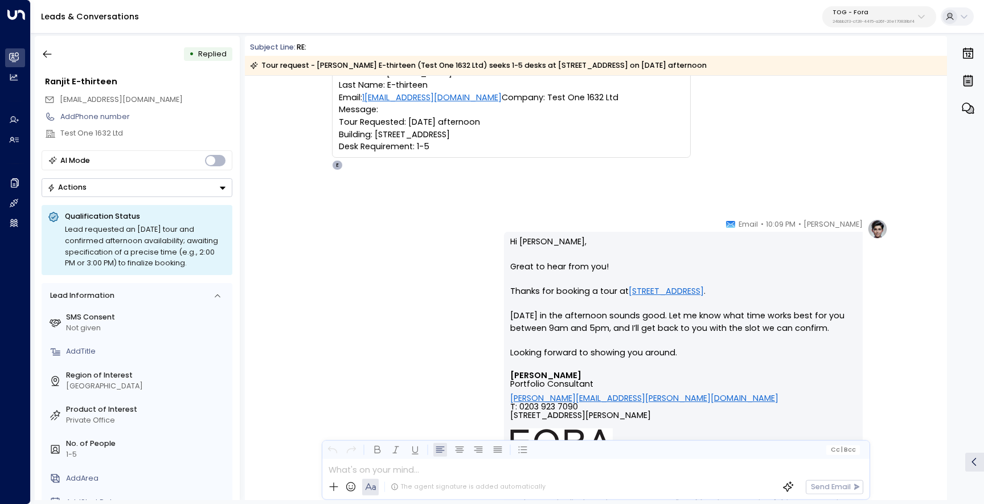
scroll to position [106, 0]
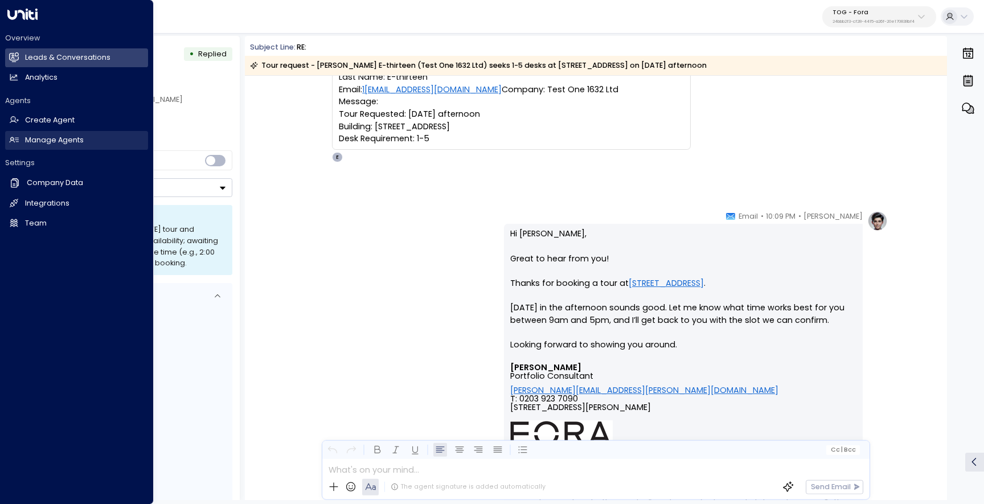
click at [22, 137] on link "Manage Agents Manage Agents" at bounding box center [76, 140] width 143 height 19
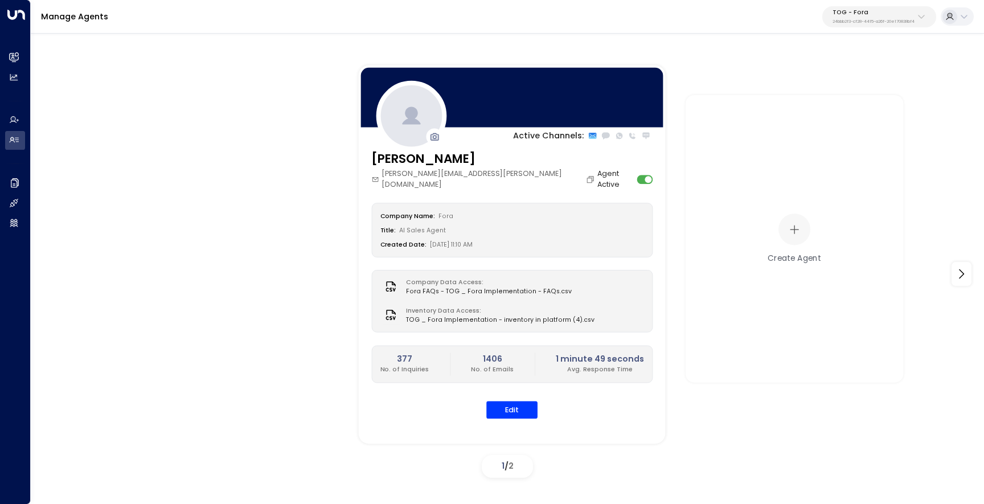
click at [538, 408] on div "[PERSON_NAME] [PERSON_NAME][EMAIL_ADDRESS][PERSON_NAME][DOMAIN_NAME] Agent Acti…" at bounding box center [512, 290] width 307 height 281
click at [527, 402] on button "Edit" at bounding box center [511, 410] width 51 height 18
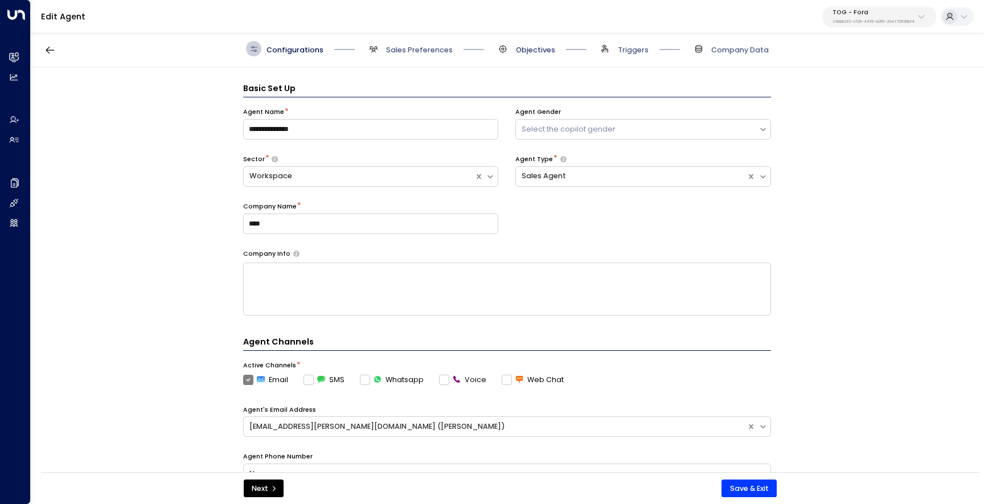
click at [517, 48] on span "Objectives" at bounding box center [535, 50] width 39 height 10
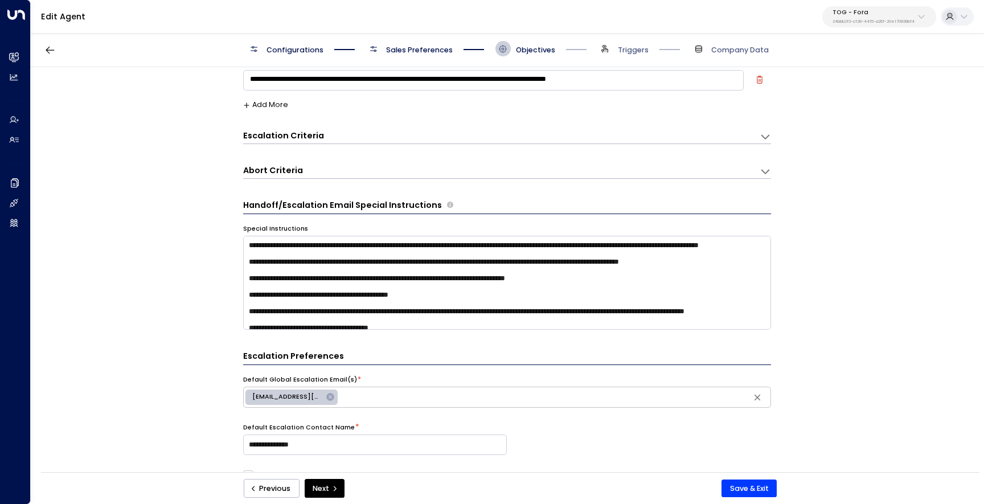
scroll to position [494, 0]
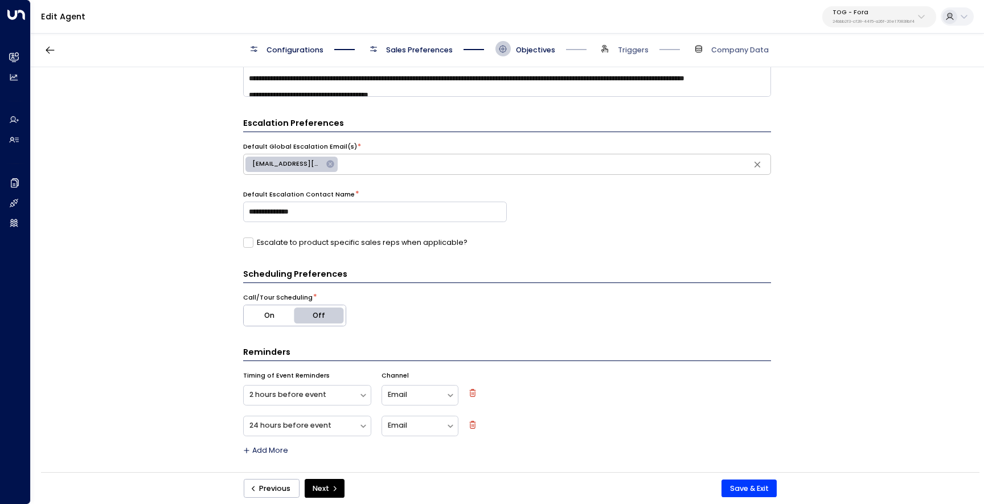
click at [285, 315] on button "On" at bounding box center [269, 315] width 51 height 21
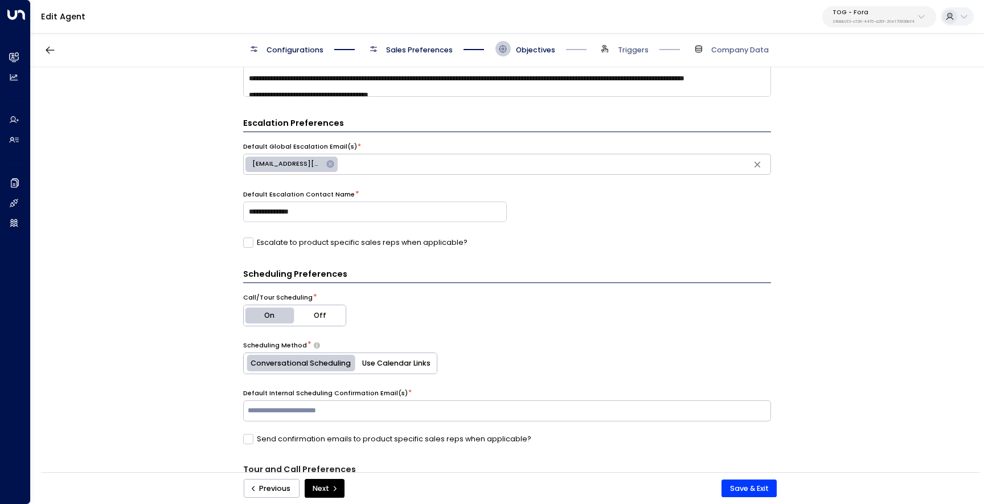
click at [325, 315] on button "Off" at bounding box center [319, 315] width 51 height 21
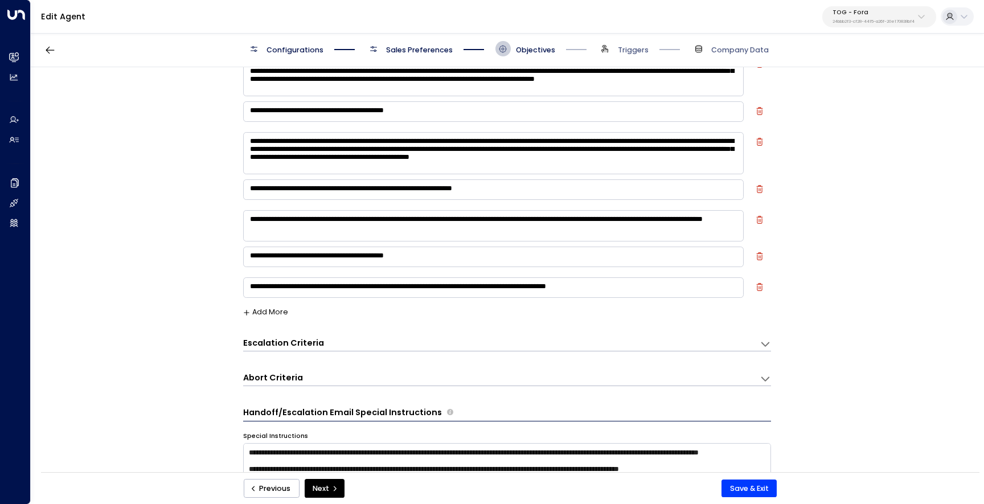
scroll to position [0, 0]
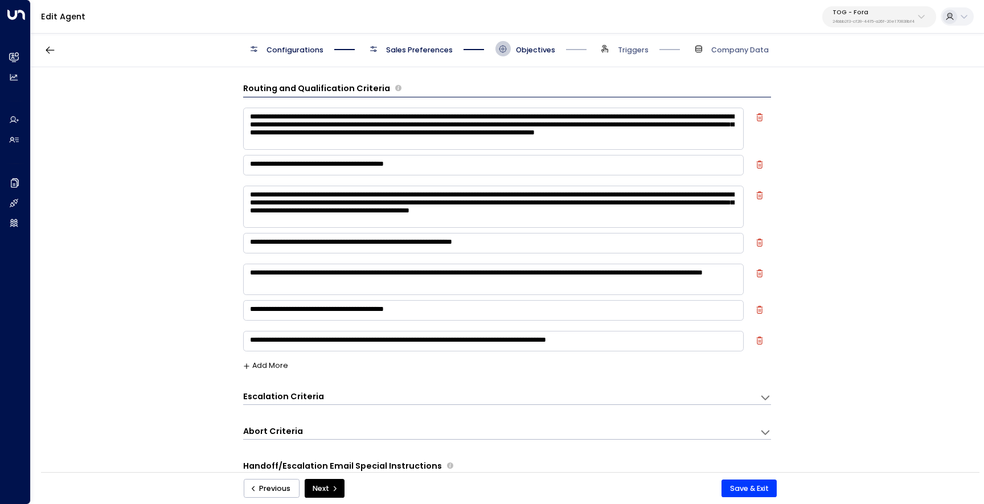
click at [408, 44] on span "Sales Preferences" at bounding box center [409, 48] width 87 height 15
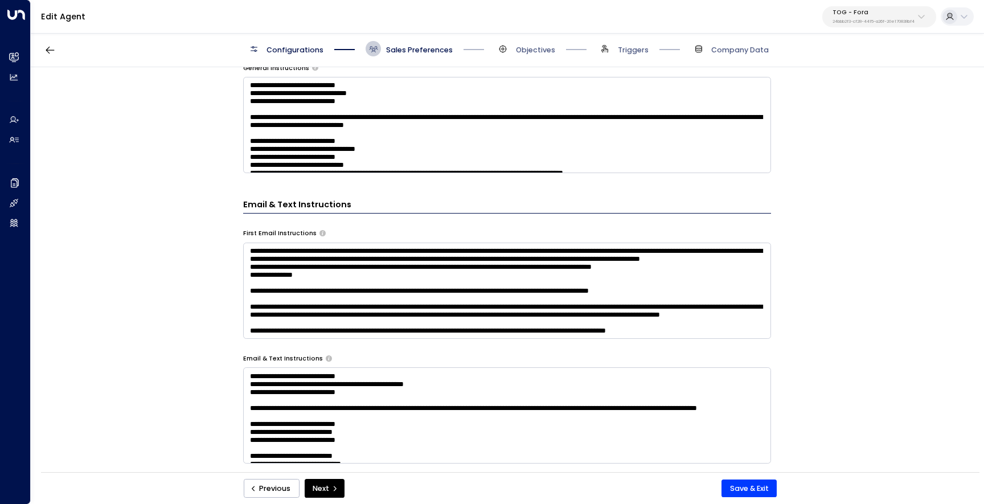
scroll to position [424, 0]
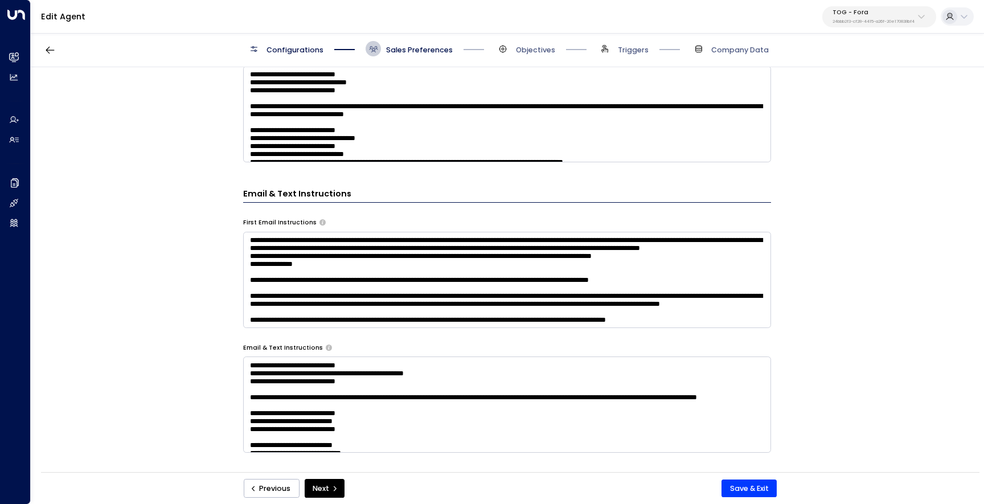
click at [501, 263] on textarea at bounding box center [507, 280] width 528 height 96
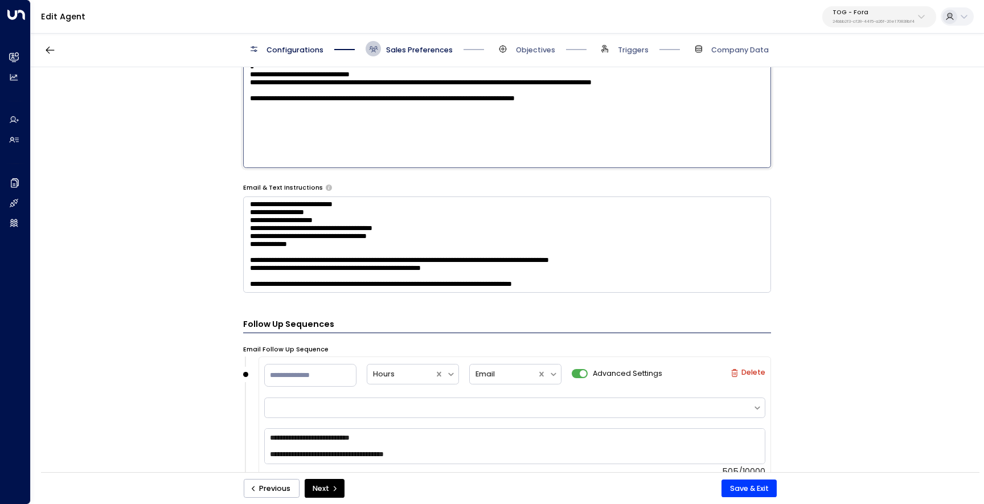
scroll to position [1127, 0]
click at [357, 236] on textarea at bounding box center [507, 244] width 528 height 96
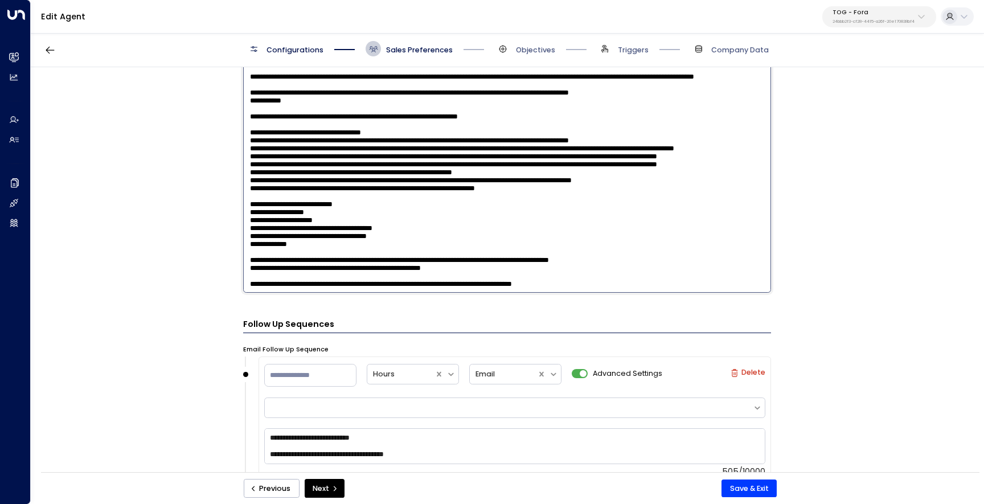
scroll to position [1006, 0]
click at [355, 186] on textarea at bounding box center [507, 157] width 528 height 269
click at [563, 213] on textarea at bounding box center [507, 157] width 528 height 269
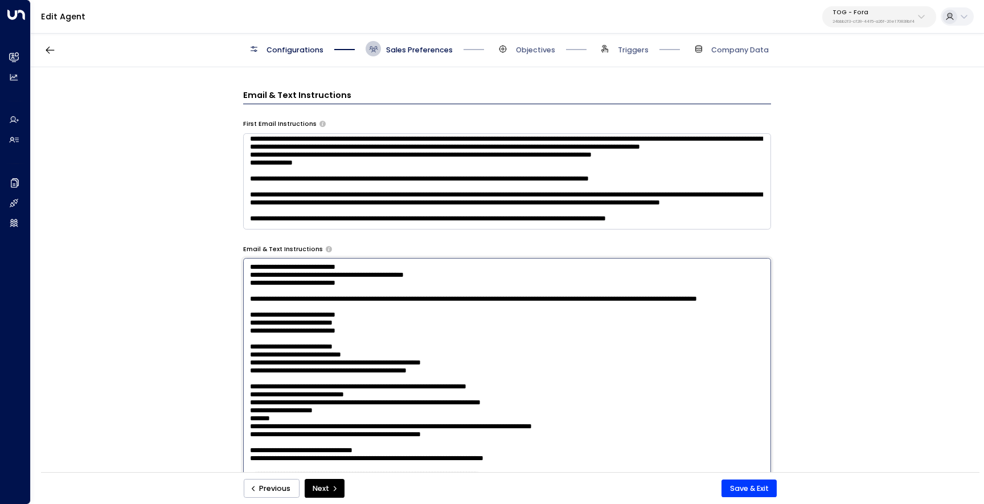
scroll to position [0, 0]
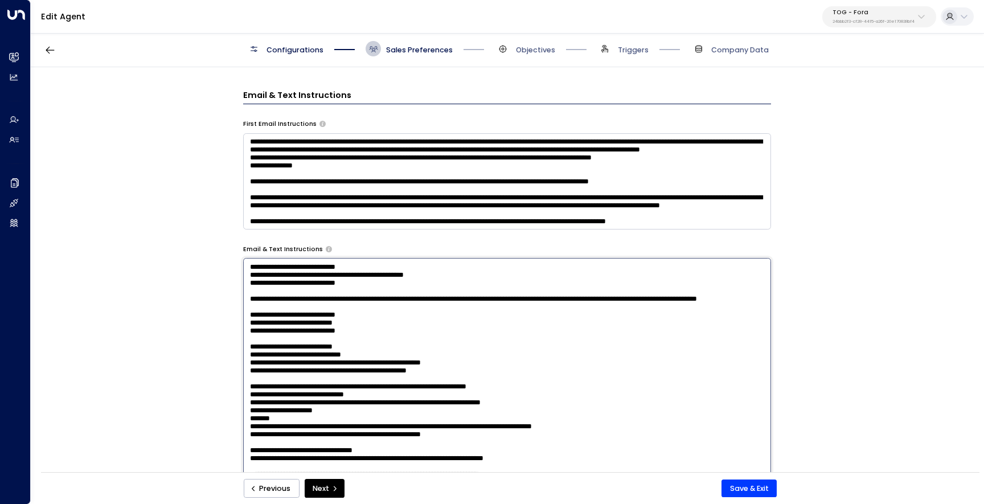
type textarea "**********"
click at [391, 142] on textarea at bounding box center [507, 181] width 528 height 96
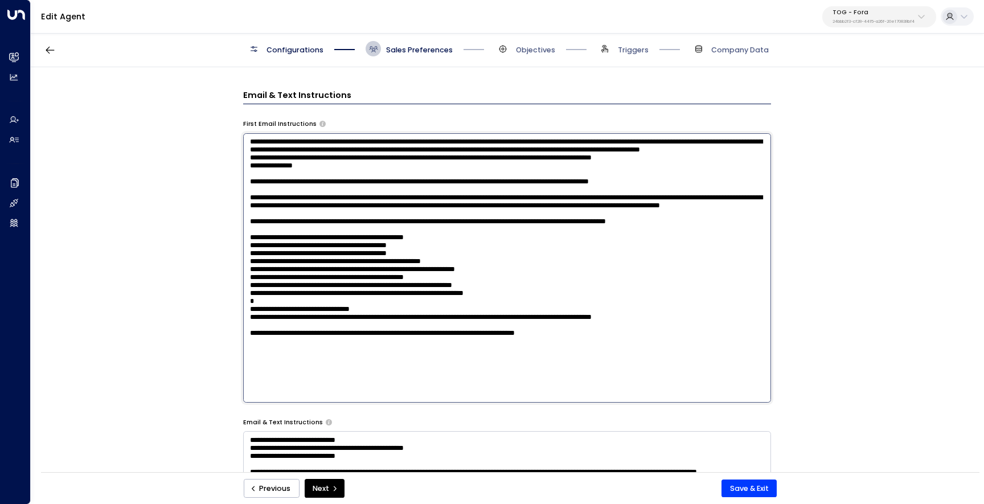
click at [397, 144] on textarea at bounding box center [507, 267] width 528 height 269
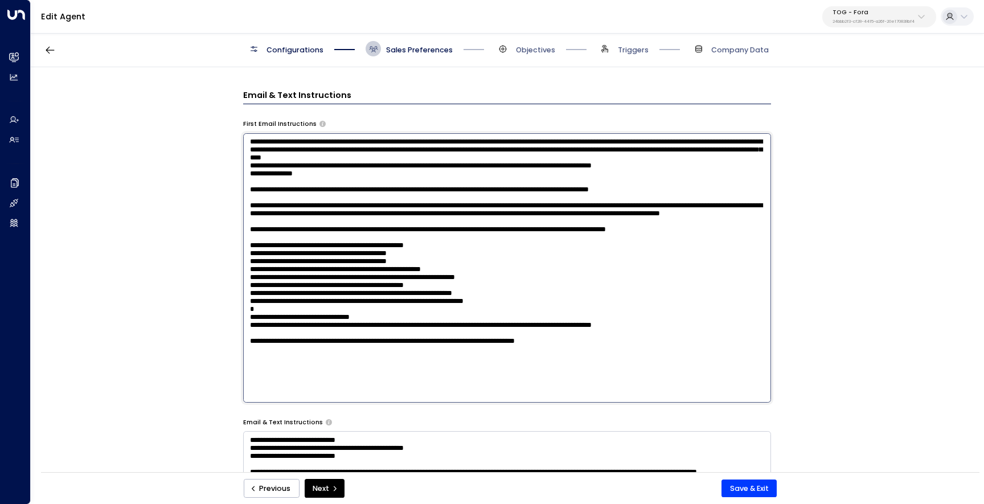
click at [484, 142] on textarea at bounding box center [507, 267] width 528 height 269
click at [507, 141] on textarea at bounding box center [507, 267] width 528 height 269
click at [565, 145] on textarea at bounding box center [507, 267] width 528 height 269
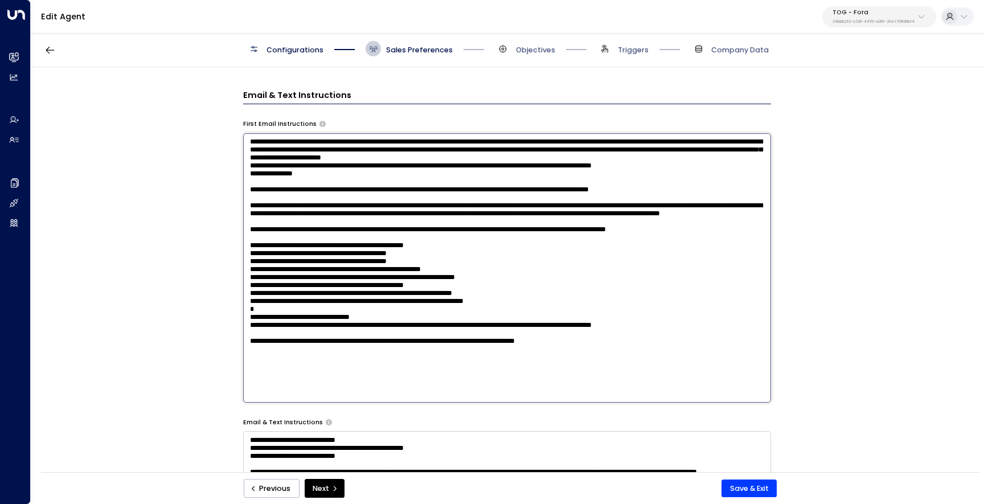
click at [632, 140] on textarea at bounding box center [507, 267] width 528 height 269
type textarea "**********"
click at [742, 483] on button "Save & Exit" at bounding box center [749, 489] width 55 height 18
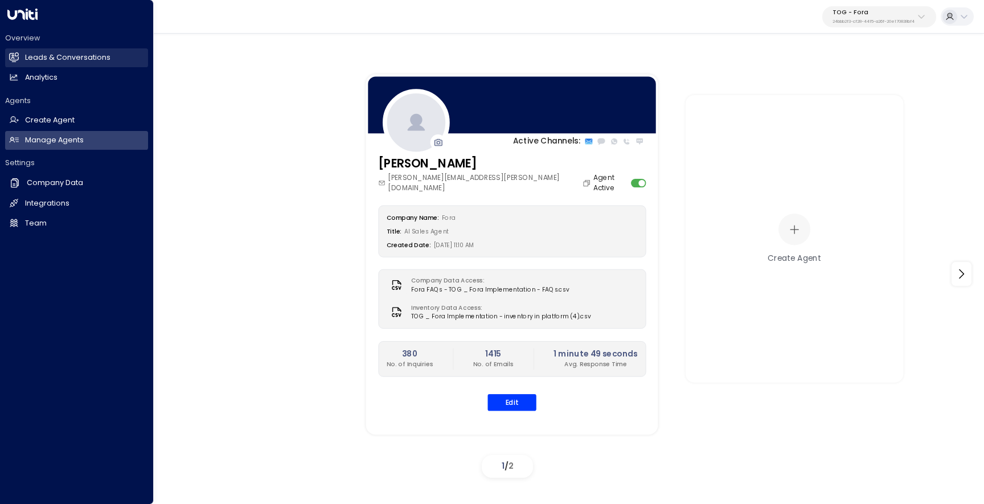
click at [17, 55] on icon at bounding box center [14, 57] width 10 height 10
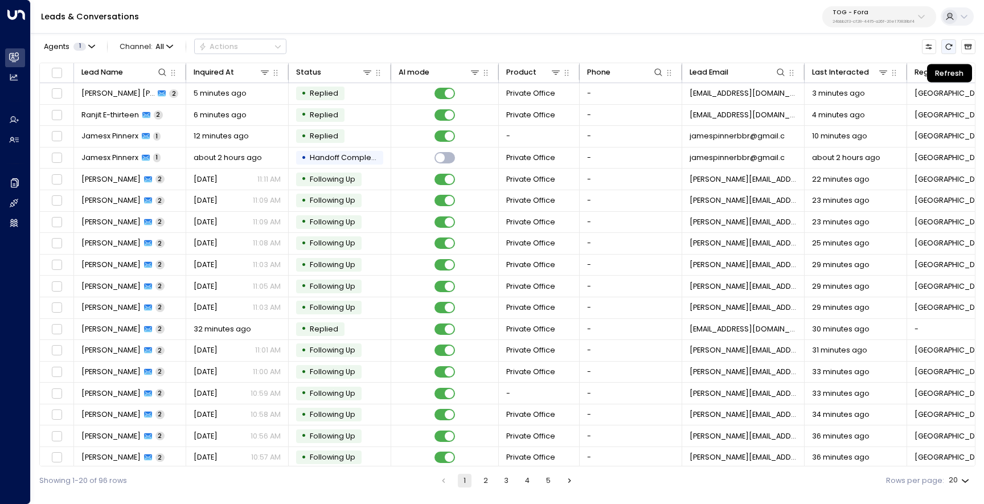
click at [949, 51] on button "Refresh" at bounding box center [948, 46] width 14 height 14
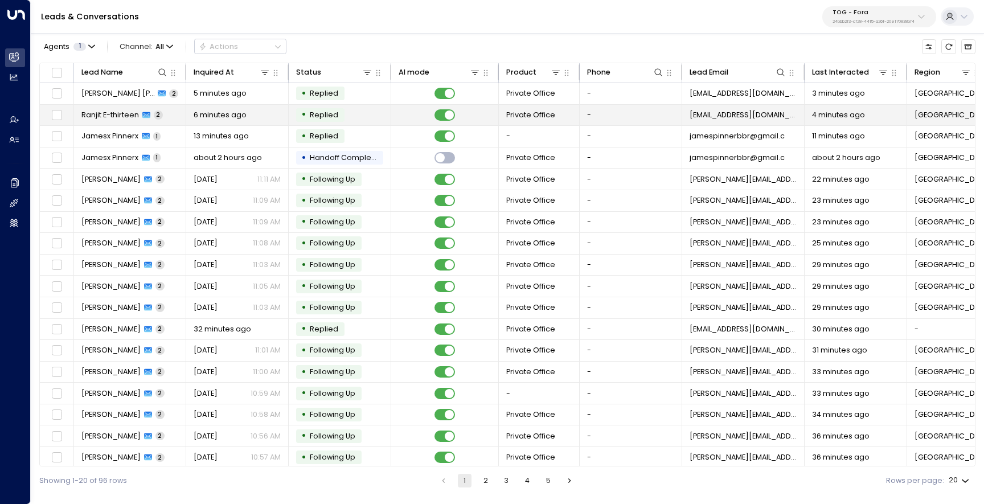
click at [111, 121] on td "Ranjit E-thirteen 2" at bounding box center [130, 115] width 112 height 21
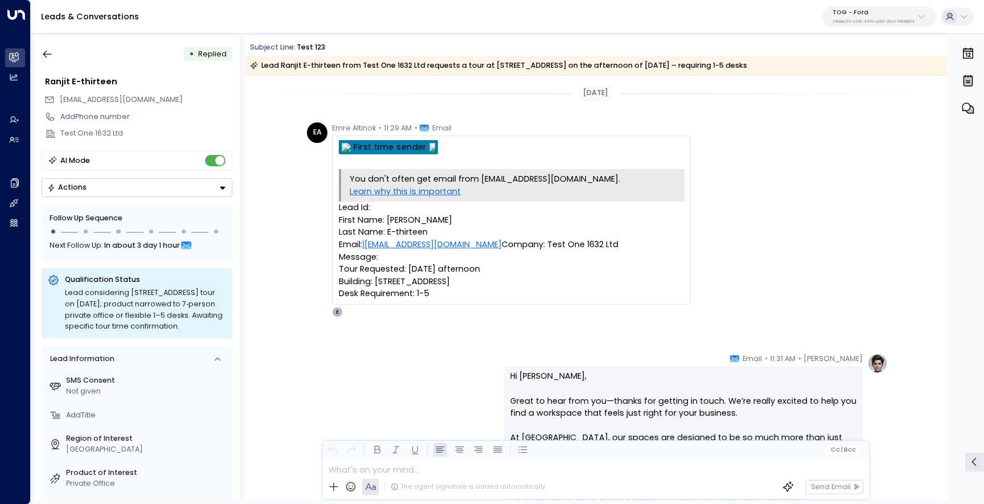
click at [134, 190] on button "Actions" at bounding box center [137, 187] width 191 height 19
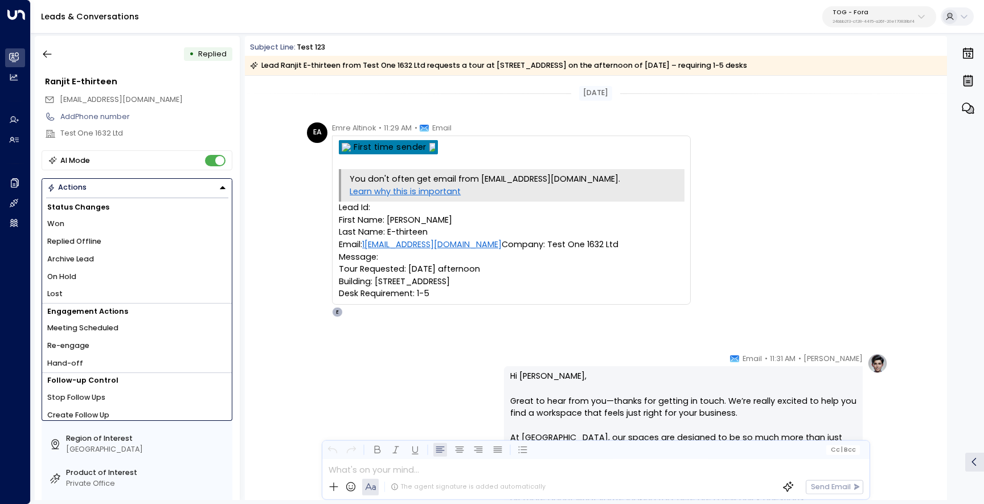
click at [151, 261] on li "Archive Lead" at bounding box center [137, 260] width 190 height 18
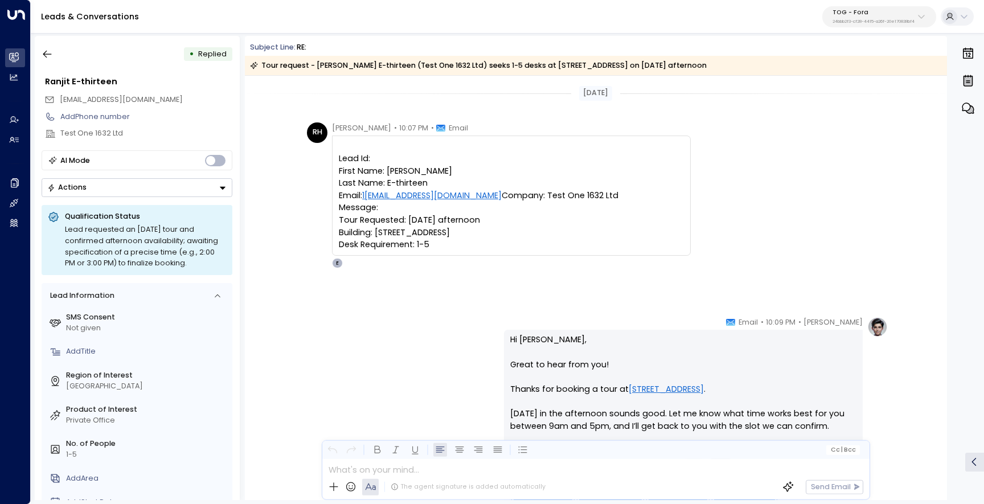
drag, startPoint x: 438, startPoint y: 278, endPoint x: 333, endPoint y: 158, distance: 159.4
click at [333, 158] on div "Lead Id: First Name: [PERSON_NAME] Last Name: E-thirteen Email: [EMAIL_ADDRESS]…" at bounding box center [511, 196] width 359 height 120
copy pre "Lead Id: First Name: [PERSON_NAME] Last Name: E-thirteen Email: 1 [EMAIL_ADDRES…"
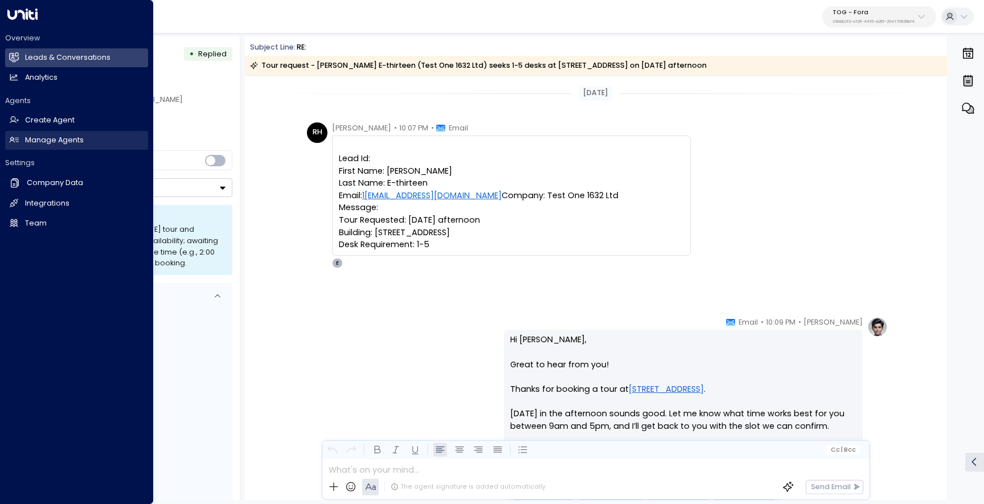
click at [67, 136] on h2 "Manage Agents" at bounding box center [54, 140] width 59 height 11
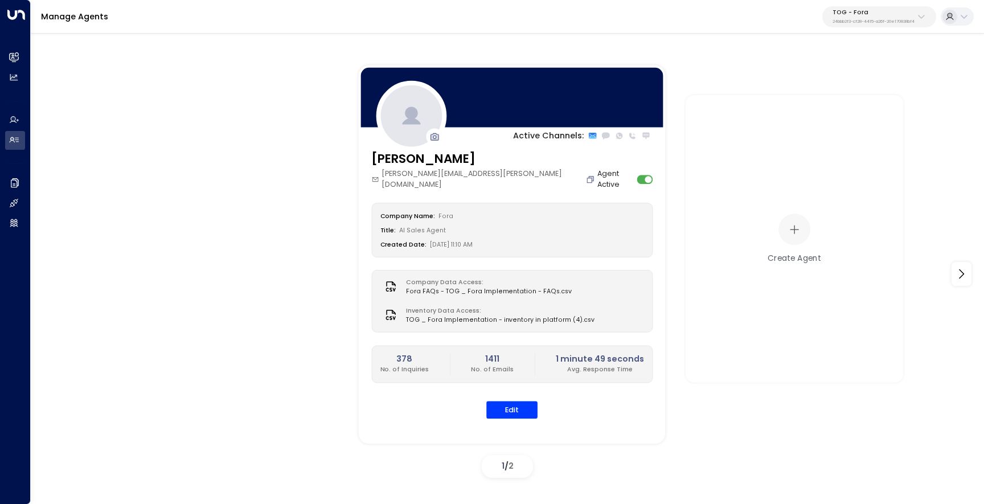
click at [586, 175] on icon "Copy" at bounding box center [590, 179] width 9 height 9
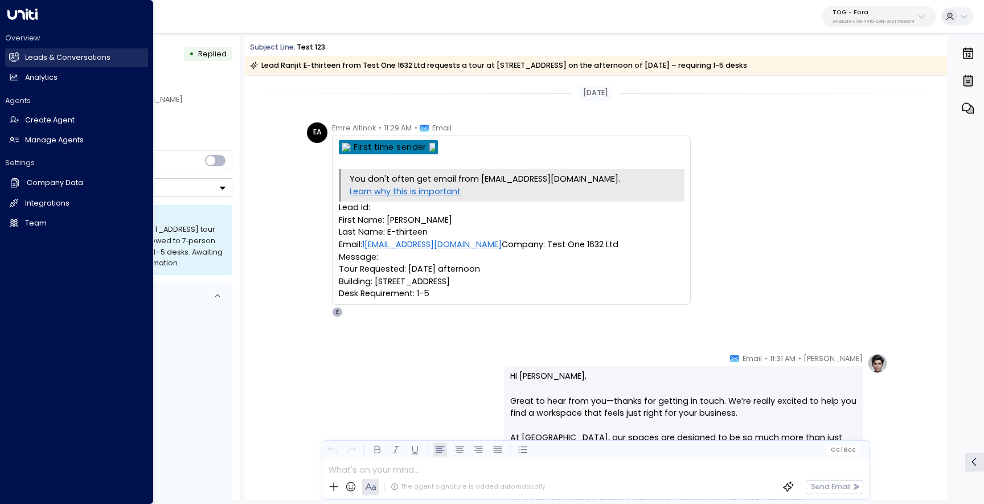
click at [5, 62] on link "Leads & Conversations Leads & Conversations" at bounding box center [76, 57] width 143 height 19
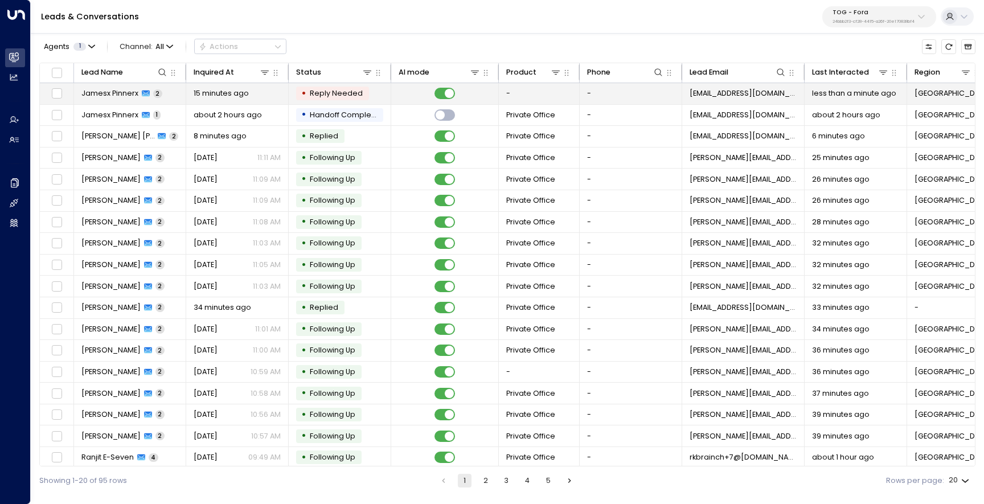
click at [125, 101] on td "Jamesx Pinnerx 2" at bounding box center [130, 93] width 112 height 21
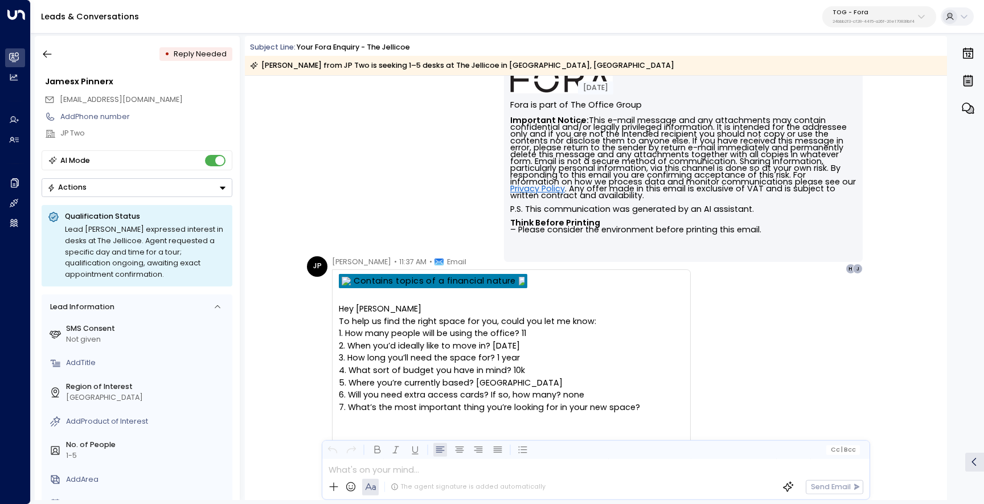
scroll to position [874, 0]
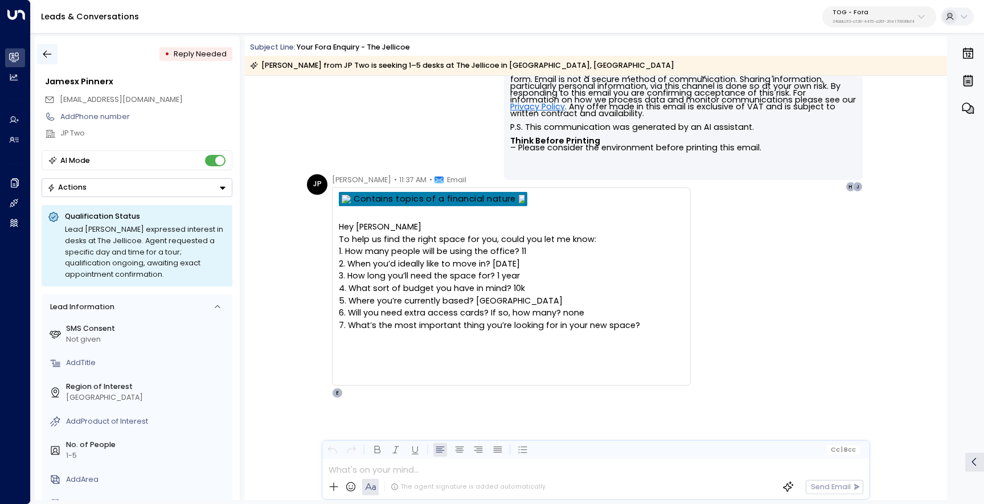
click at [47, 58] on icon "button" at bounding box center [47, 53] width 11 height 11
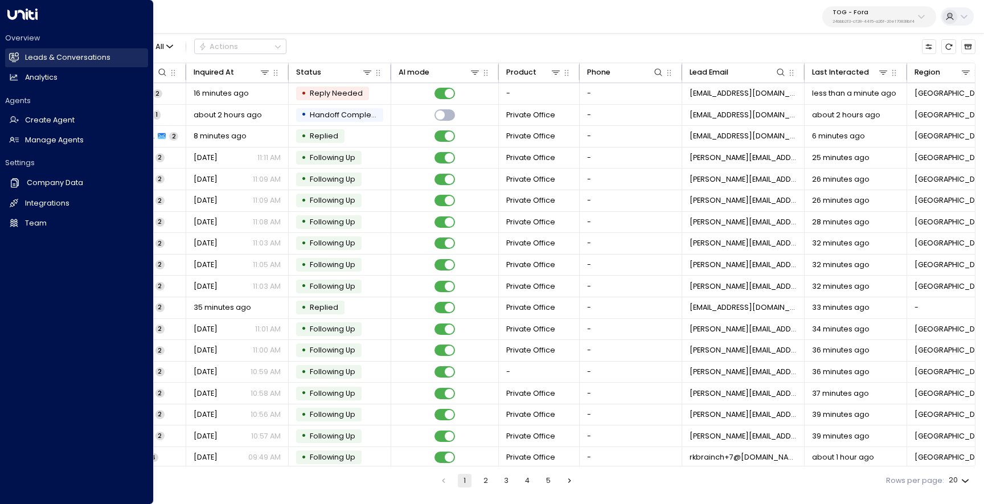
click at [18, 55] on icon at bounding box center [14, 57] width 7 height 10
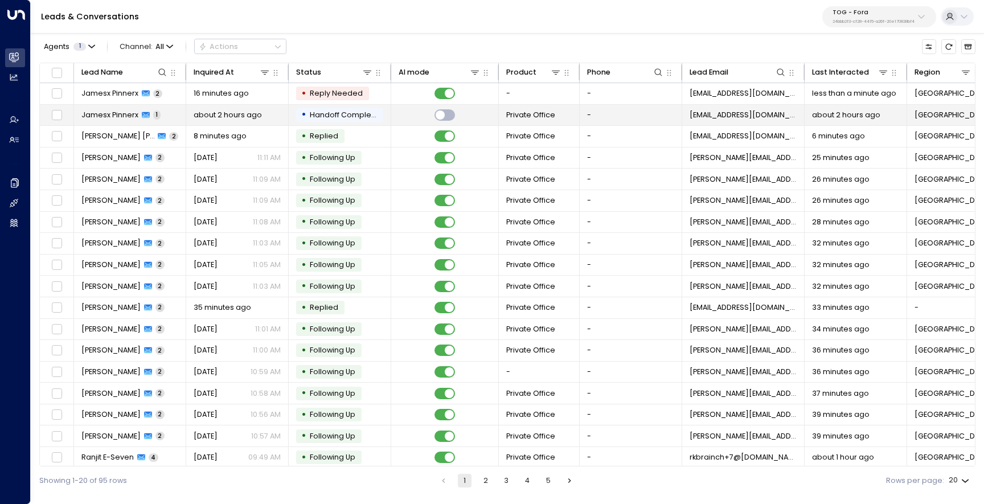
click at [114, 108] on td "Jamesx Pinnerx 1" at bounding box center [130, 115] width 112 height 21
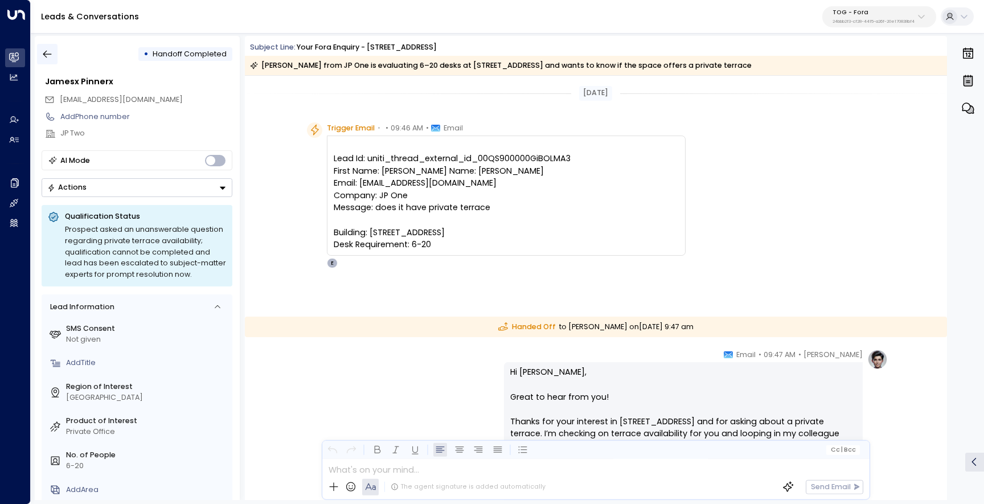
click at [51, 51] on icon "button" at bounding box center [47, 53] width 11 height 11
